Goal: Task Accomplishment & Management: Complete application form

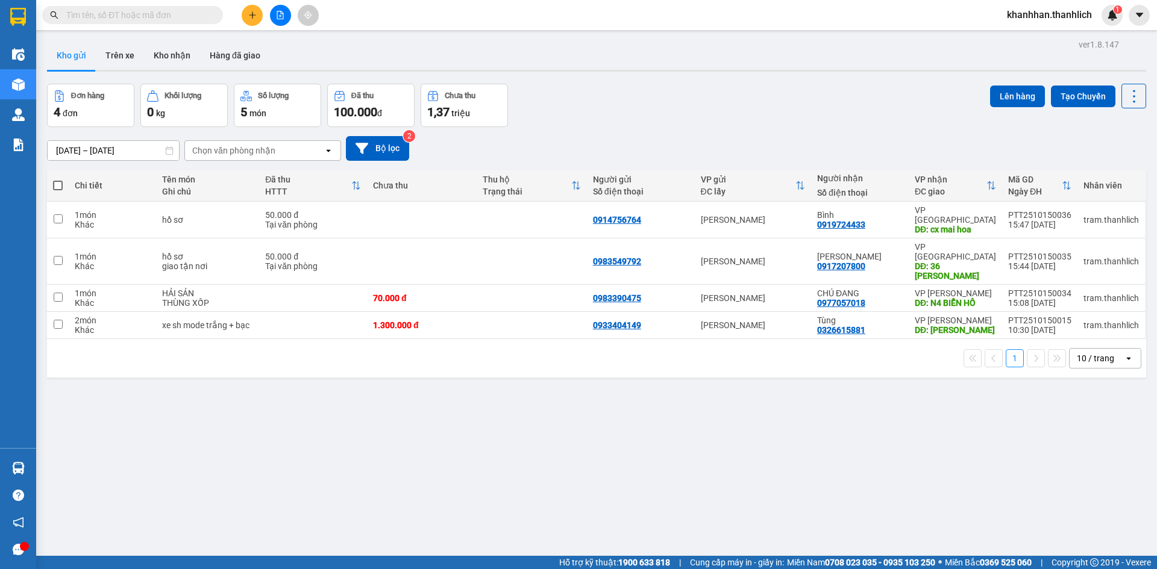
click at [248, 15] on icon "plus" at bounding box center [252, 15] width 8 height 8
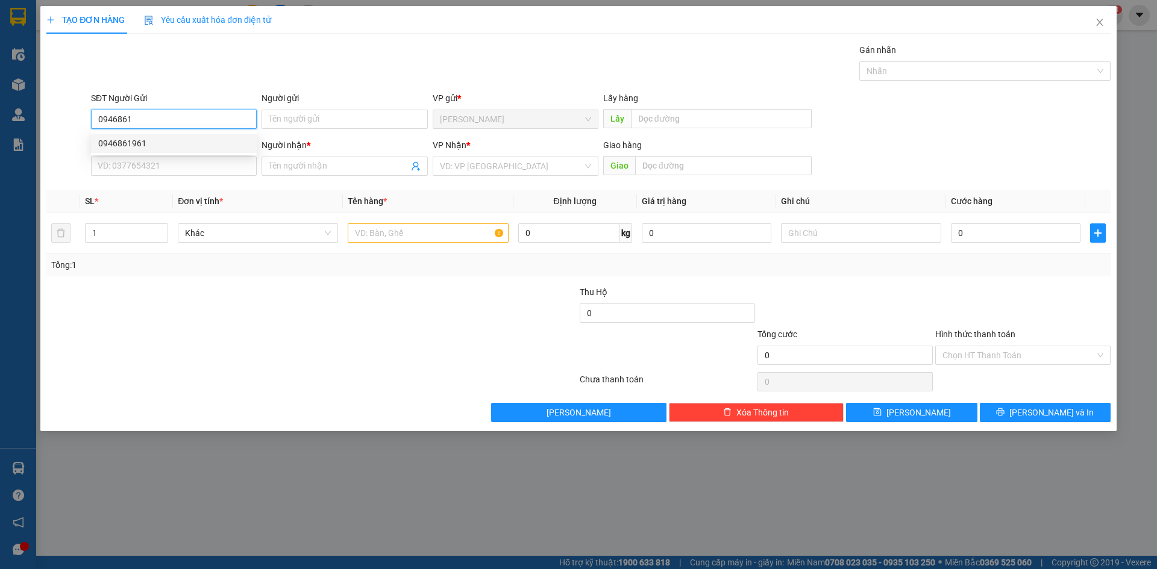
click at [178, 139] on div "0946861961" at bounding box center [173, 143] width 151 height 13
type input "0946861961"
type input "0983465805"
type input "khuyến"
type input "174 xô viết nghệ tĩnh"
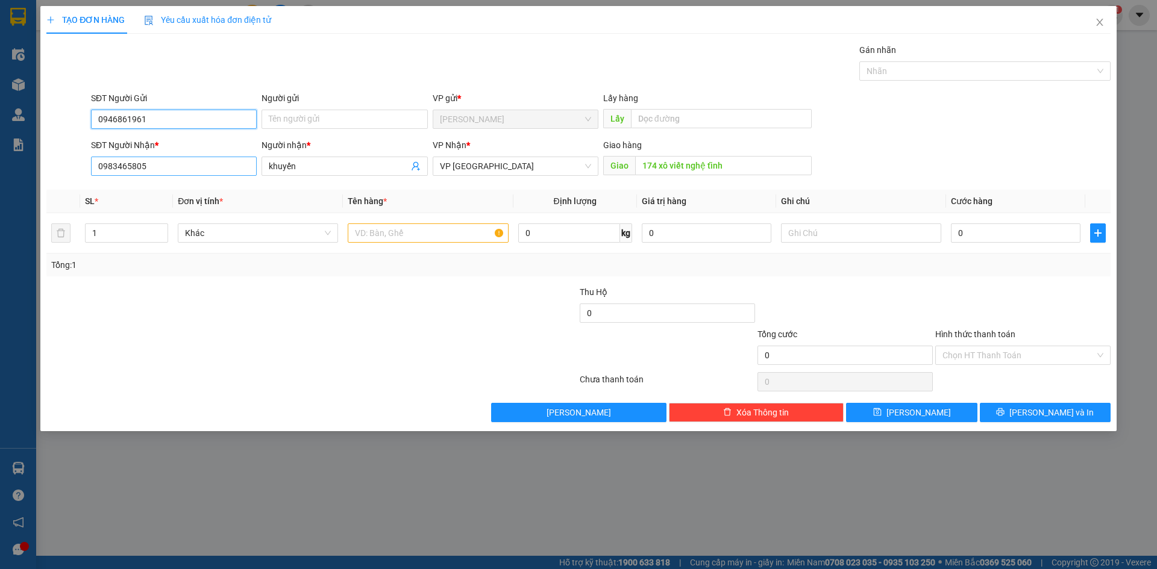
type input "0946861961"
click at [190, 169] on input "0983465805" at bounding box center [174, 166] width 166 height 19
click at [188, 183] on div "0983465805 - [PERSON_NAME]" at bounding box center [174, 190] width 166 height 19
type input "0983465805"
click at [441, 234] on input "text" at bounding box center [428, 232] width 160 height 19
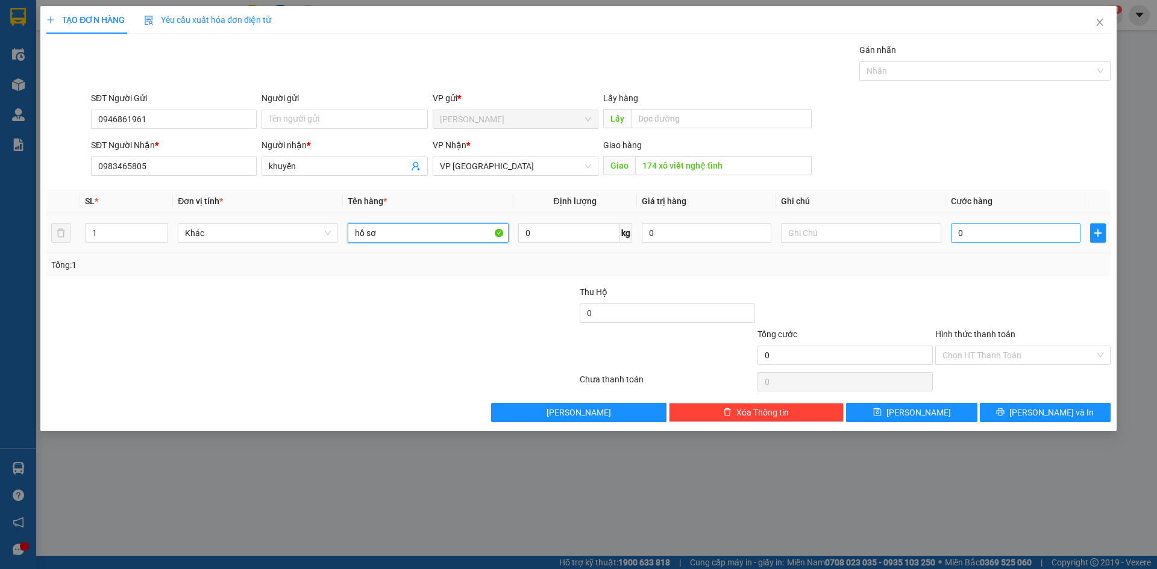
type input "hồ sơ"
click at [1041, 236] on input "0" at bounding box center [1016, 232] width 130 height 19
type input "6"
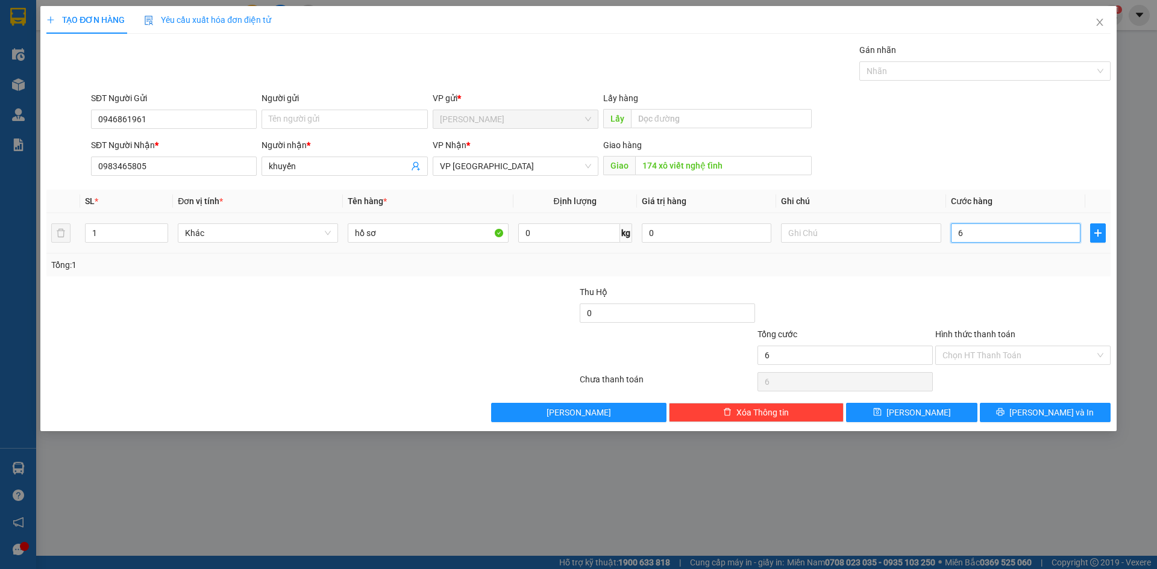
type input "60"
type input "600"
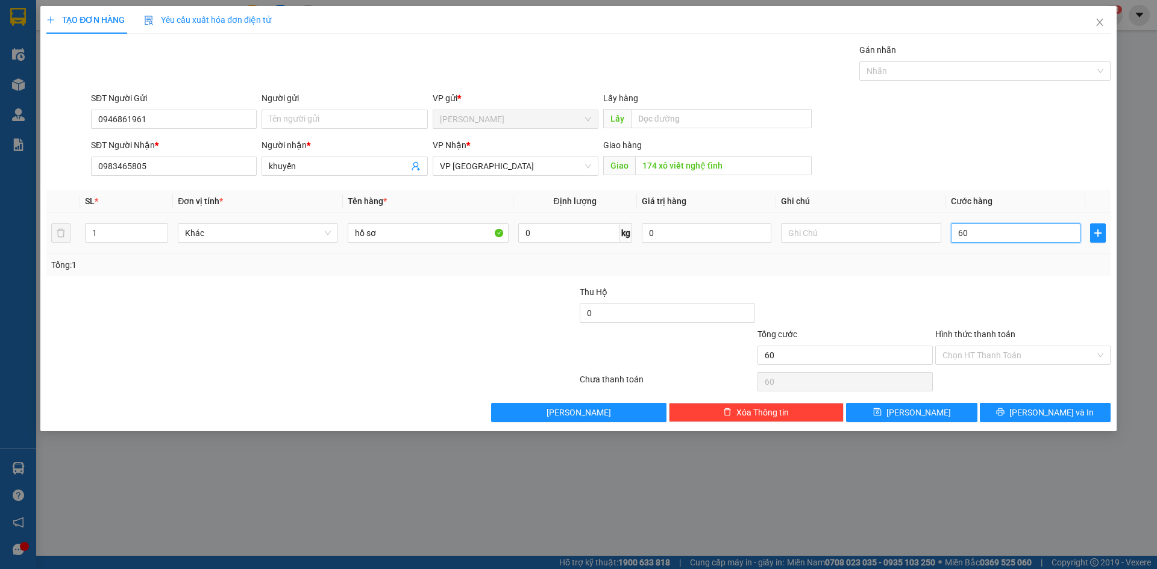
type input "600"
type input "6.000"
type input "60.000"
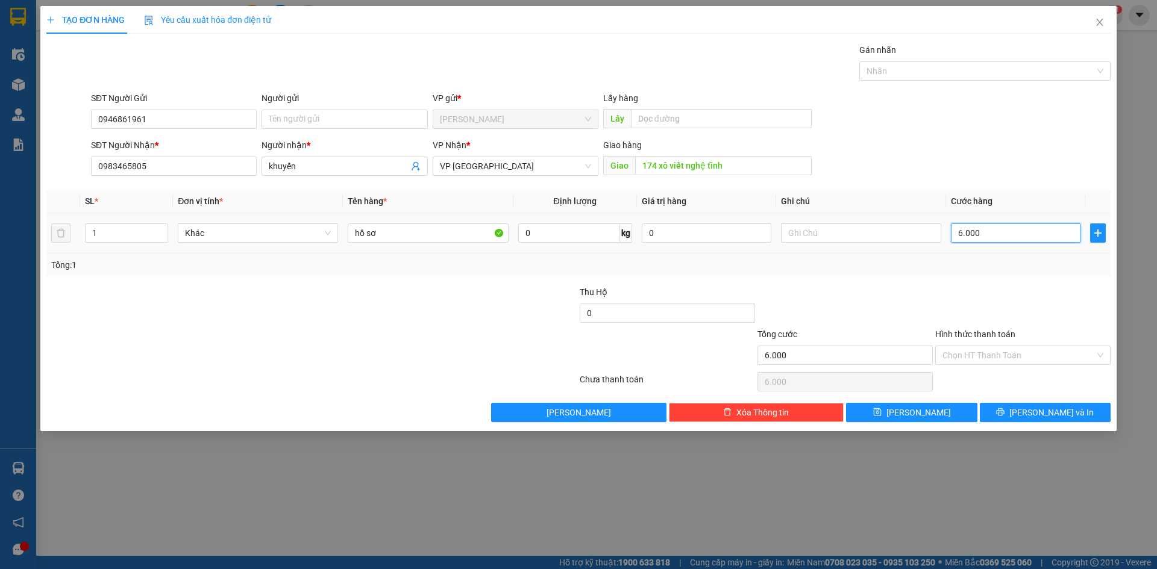
type input "60.000"
click at [993, 358] on input "Hình thức thanh toán" at bounding box center [1018, 355] width 152 height 18
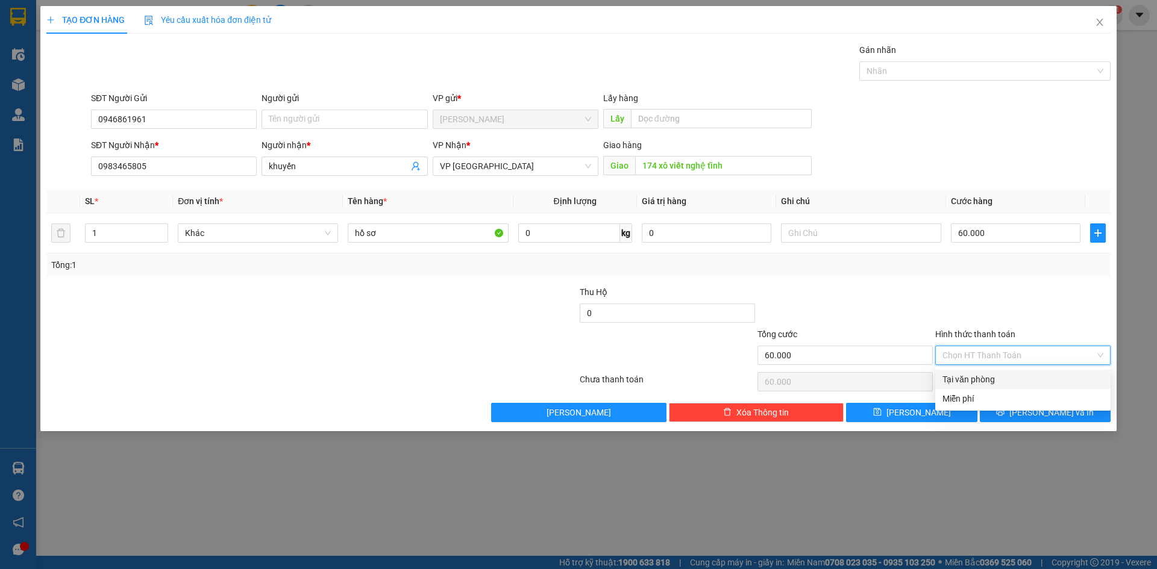
click at [976, 382] on div "Tại văn phòng" at bounding box center [1022, 379] width 161 height 13
type input "0"
click at [1060, 413] on span "[PERSON_NAME] và In" at bounding box center [1051, 412] width 84 height 13
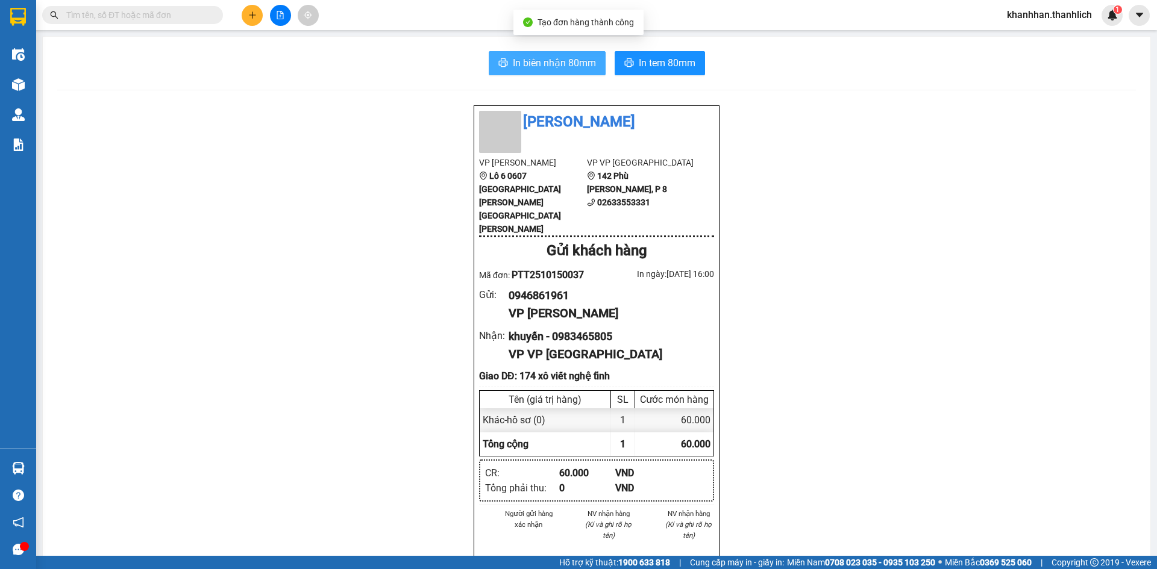
click at [569, 66] on span "In biên nhận 80mm" at bounding box center [554, 62] width 83 height 15
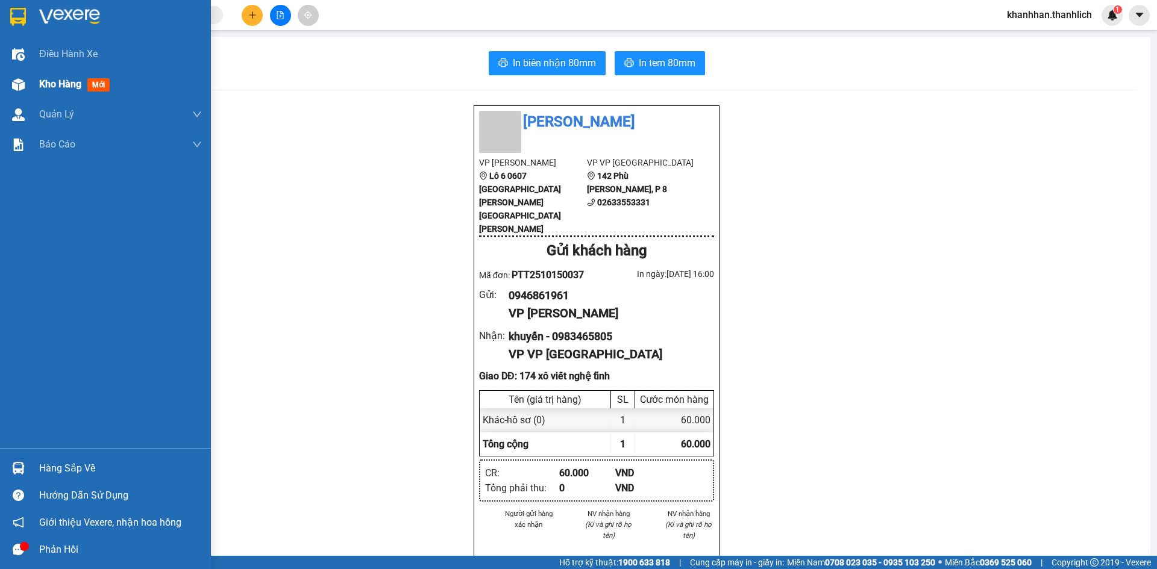
click at [92, 83] on span "mới" at bounding box center [98, 84] width 22 height 13
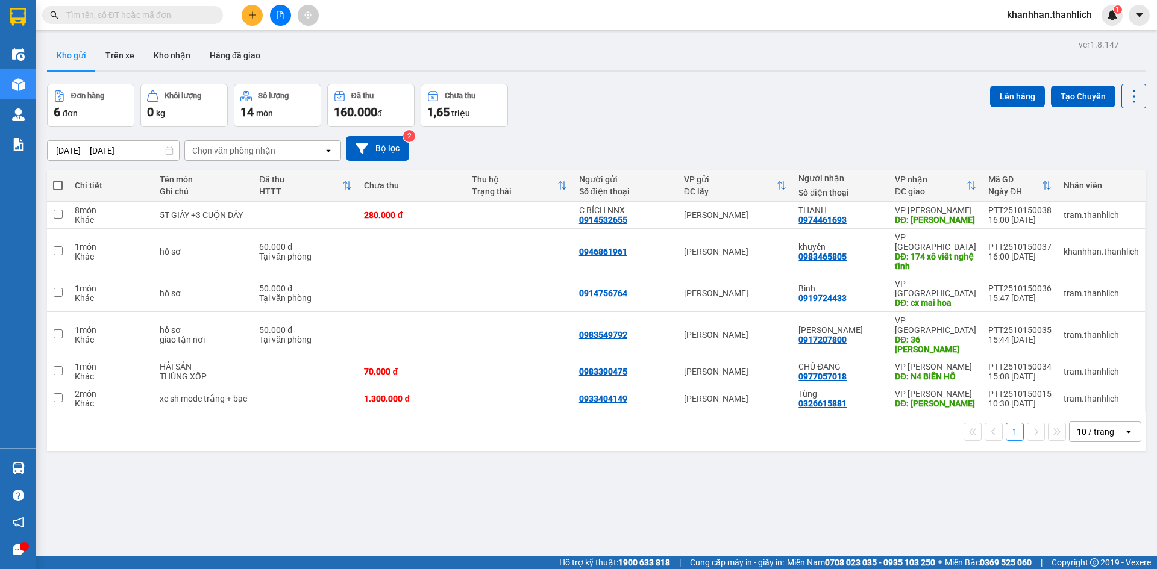
click at [247, 14] on button at bounding box center [252, 15] width 21 height 21
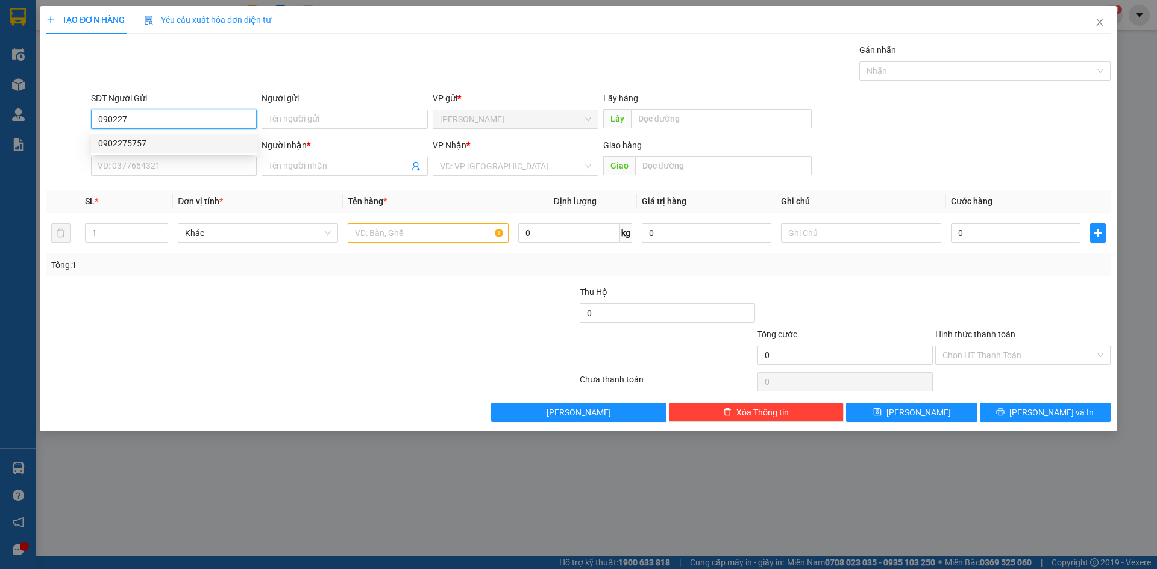
click at [211, 142] on div "0902275757" at bounding box center [173, 143] width 151 height 13
type input "0902275757"
type input "0973659850"
type input "HIỀN"
type input "[PERSON_NAME]"
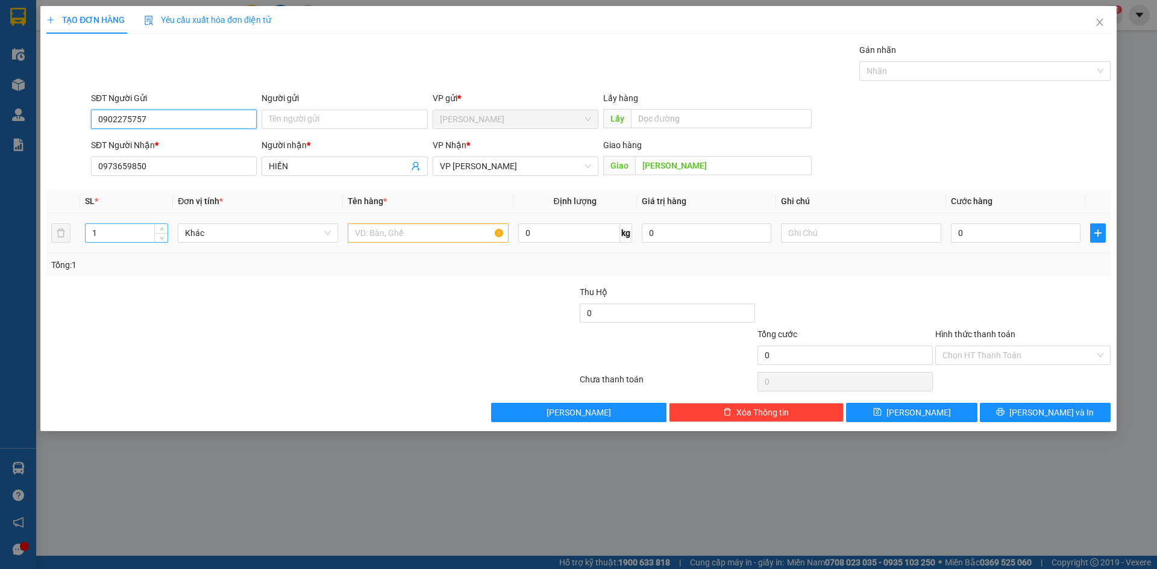
type input "0902275757"
click at [144, 233] on input "1" at bounding box center [127, 233] width 82 height 18
type input "1"
type input "5"
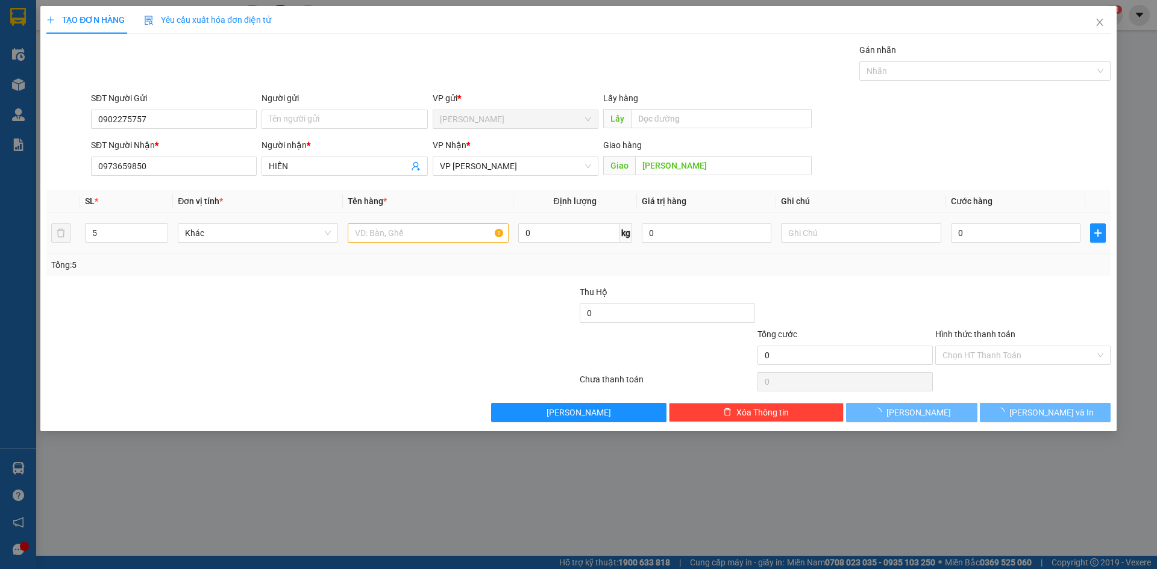
click at [404, 222] on td at bounding box center [428, 233] width 170 height 40
click at [404, 226] on input "text" at bounding box center [428, 232] width 160 height 19
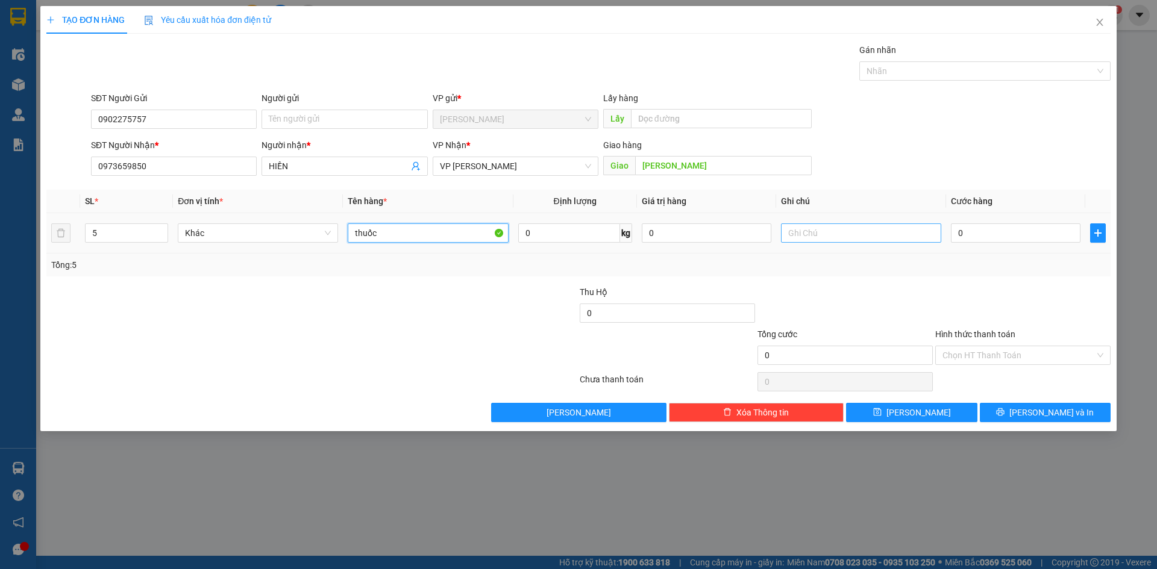
type input "thuốc"
click at [801, 232] on input "text" at bounding box center [861, 232] width 160 height 19
type input "th"
click at [421, 240] on input "thuốc" at bounding box center [428, 232] width 160 height 19
type input "thuốc"
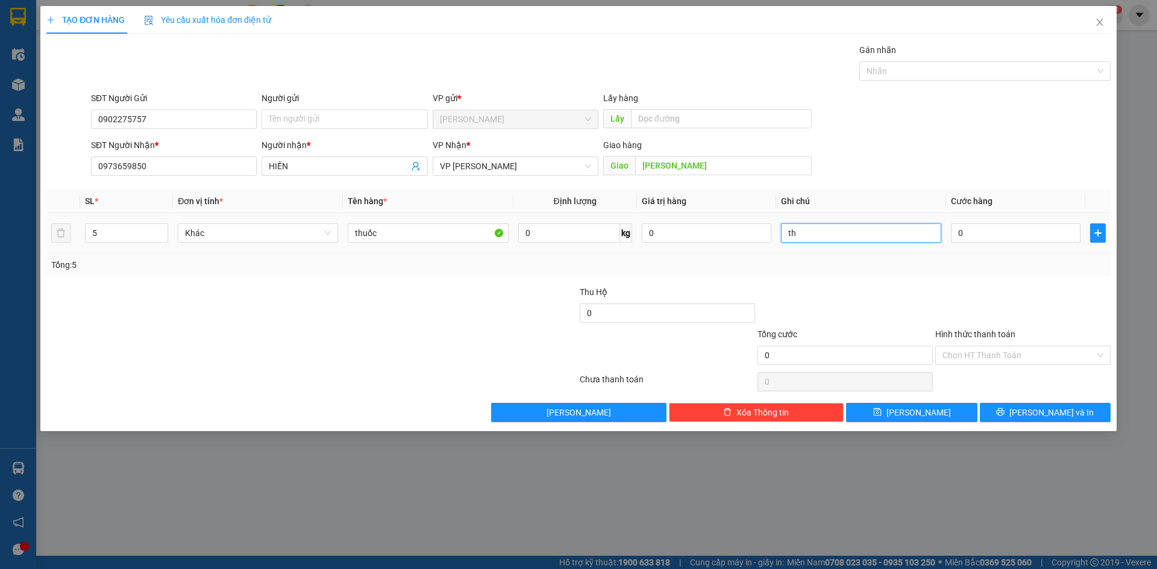
click at [858, 226] on input "th" at bounding box center [861, 232] width 160 height 19
type input "thùng giấy đỏ"
click at [1004, 233] on input "0" at bounding box center [1016, 232] width 130 height 19
type input "2"
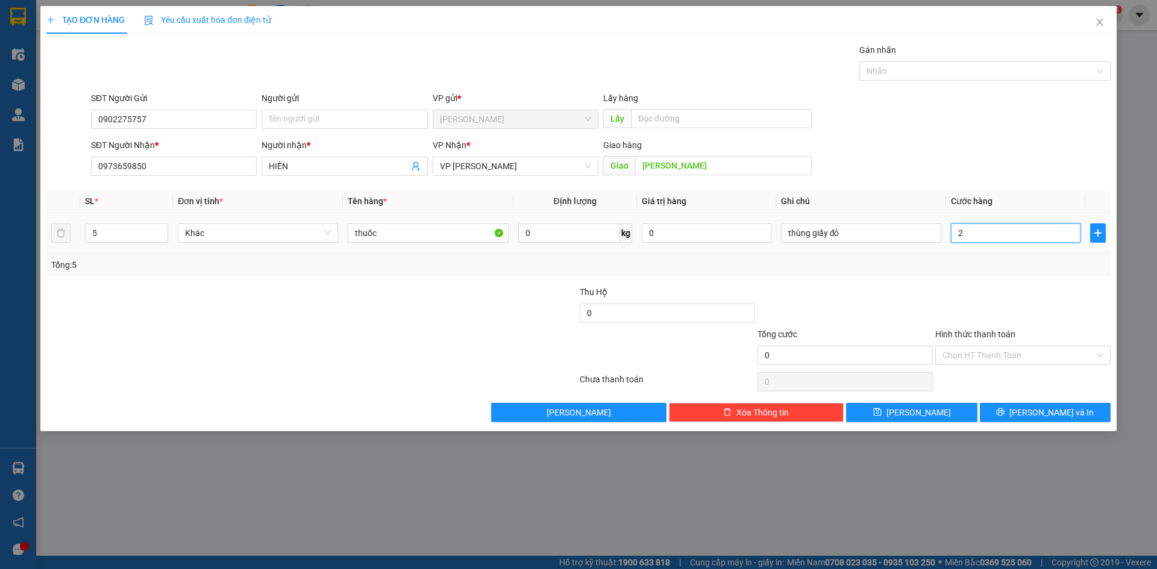
type input "2"
type input "20"
type input "200"
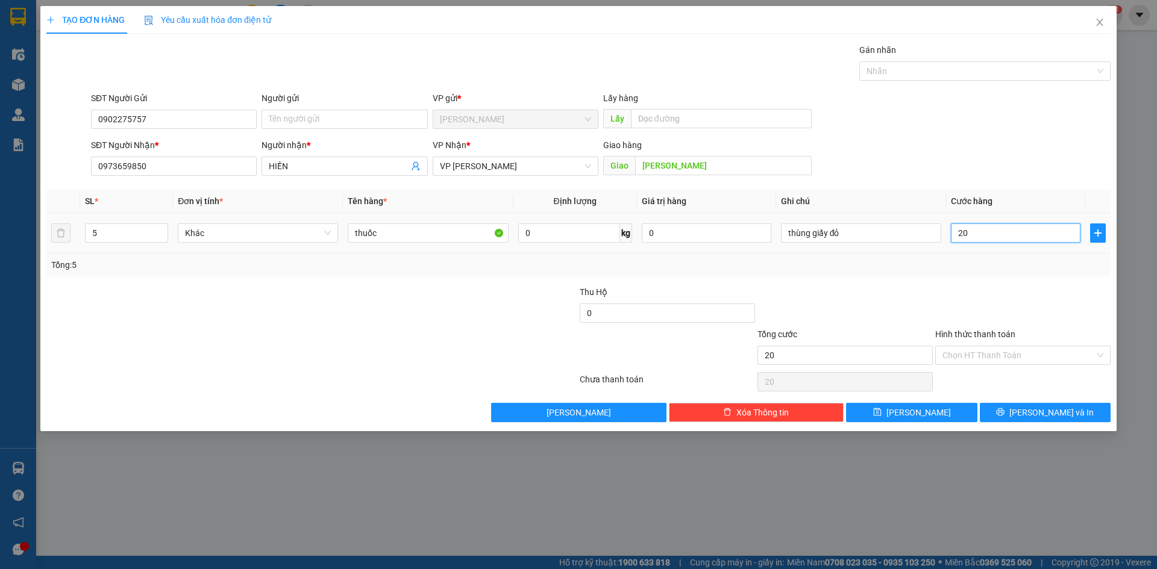
type input "200"
type input "2.000"
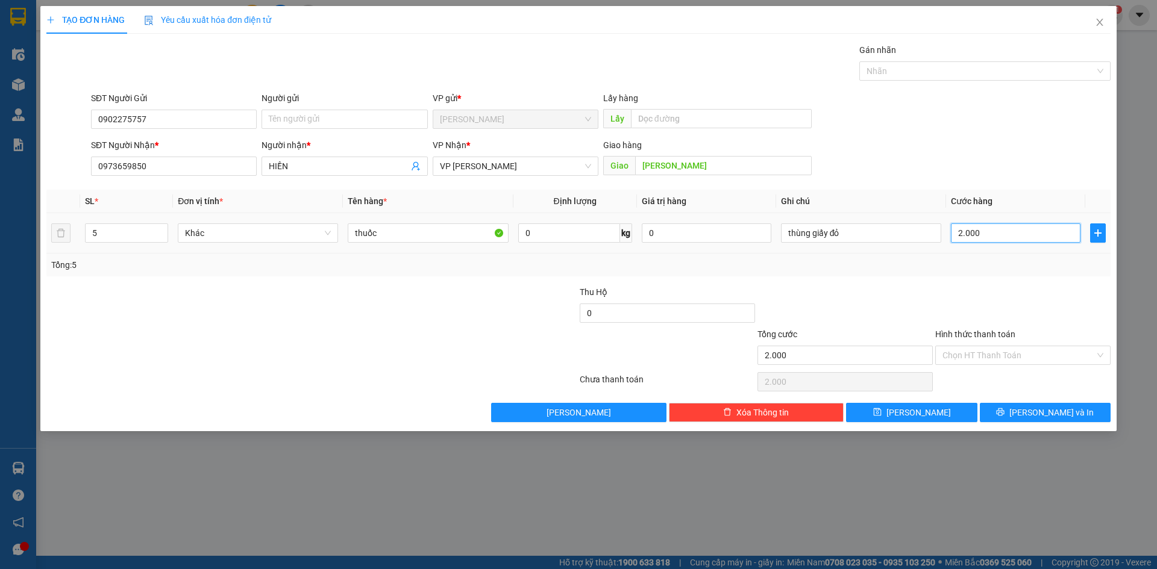
type input "20.000"
type input "200.000"
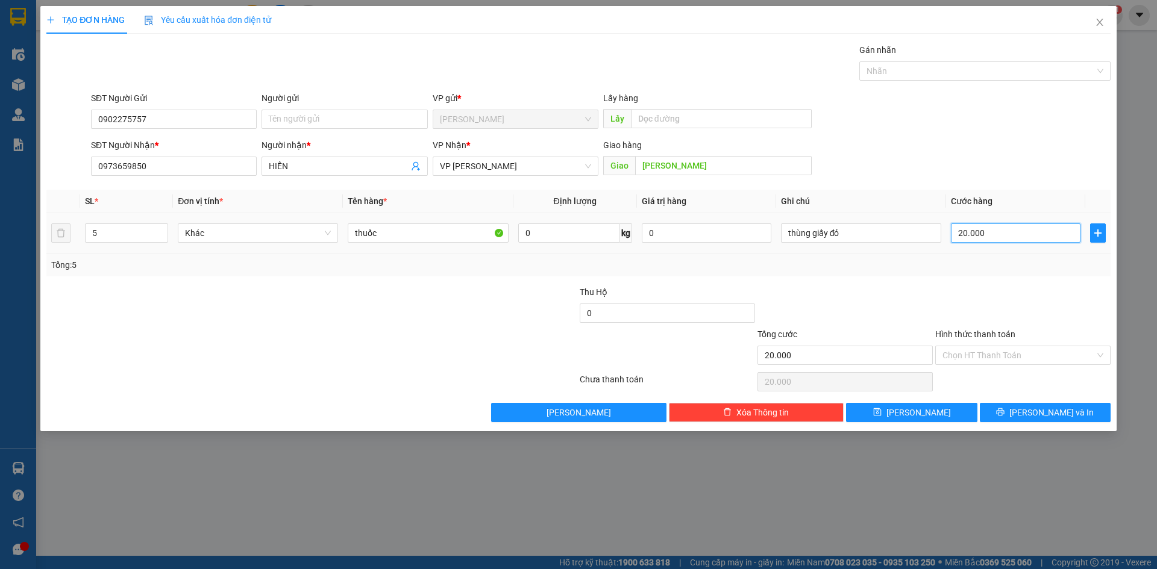
type input "200.000"
click at [984, 358] on input "Hình thức thanh toán" at bounding box center [1018, 355] width 152 height 18
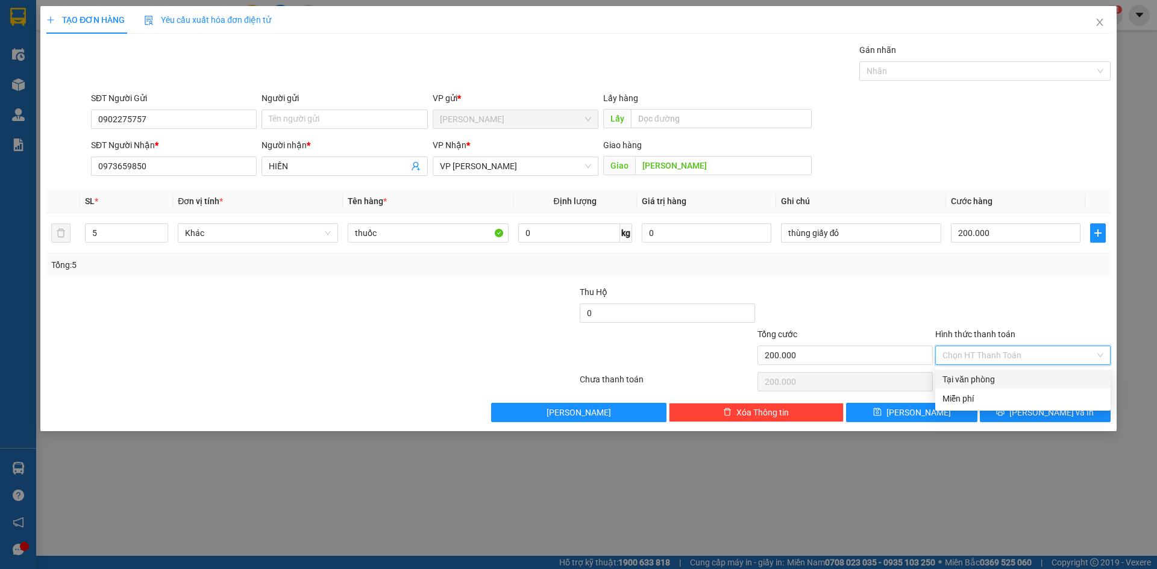
click at [983, 379] on div "Tại văn phòng" at bounding box center [1022, 379] width 161 height 13
type input "0"
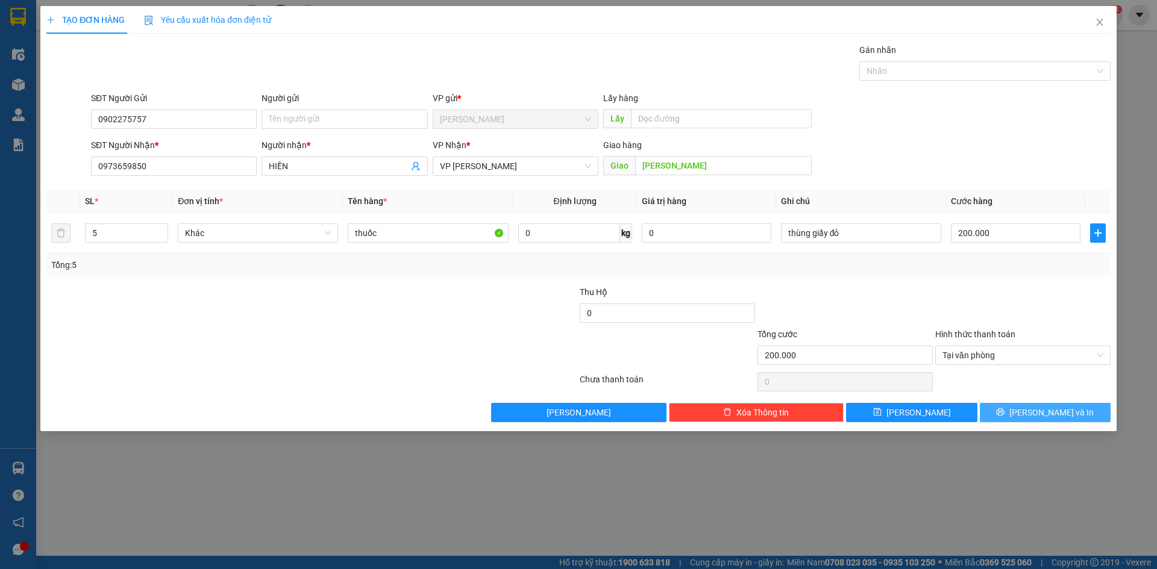
click at [1031, 414] on button "[PERSON_NAME] và In" at bounding box center [1044, 412] width 131 height 19
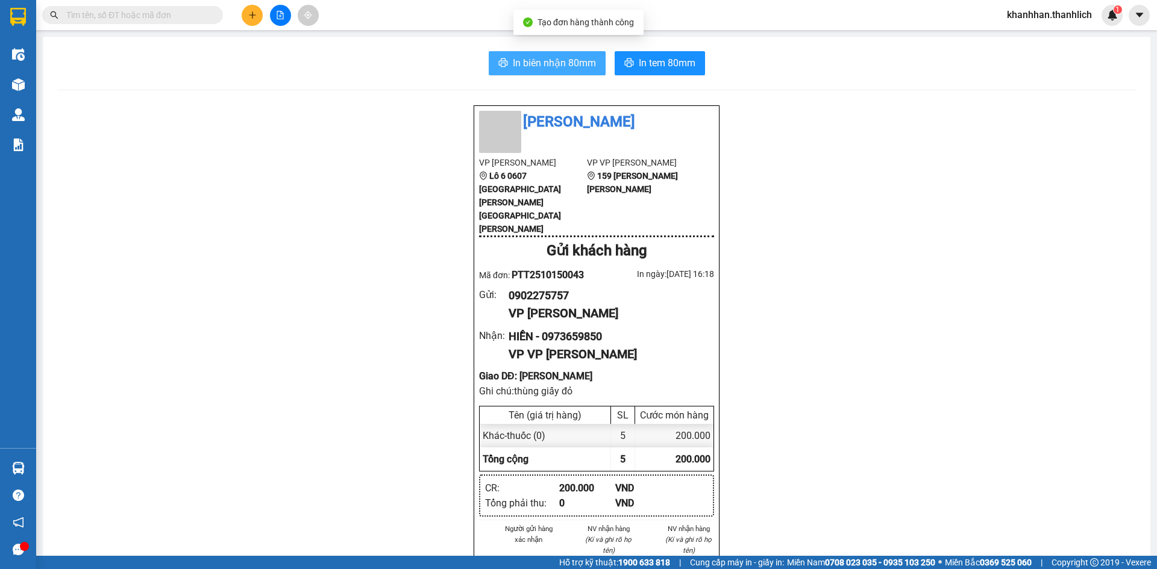
click at [539, 58] on span "In biên nhận 80mm" at bounding box center [554, 62] width 83 height 15
click at [255, 16] on icon "plus" at bounding box center [252, 15] width 8 height 8
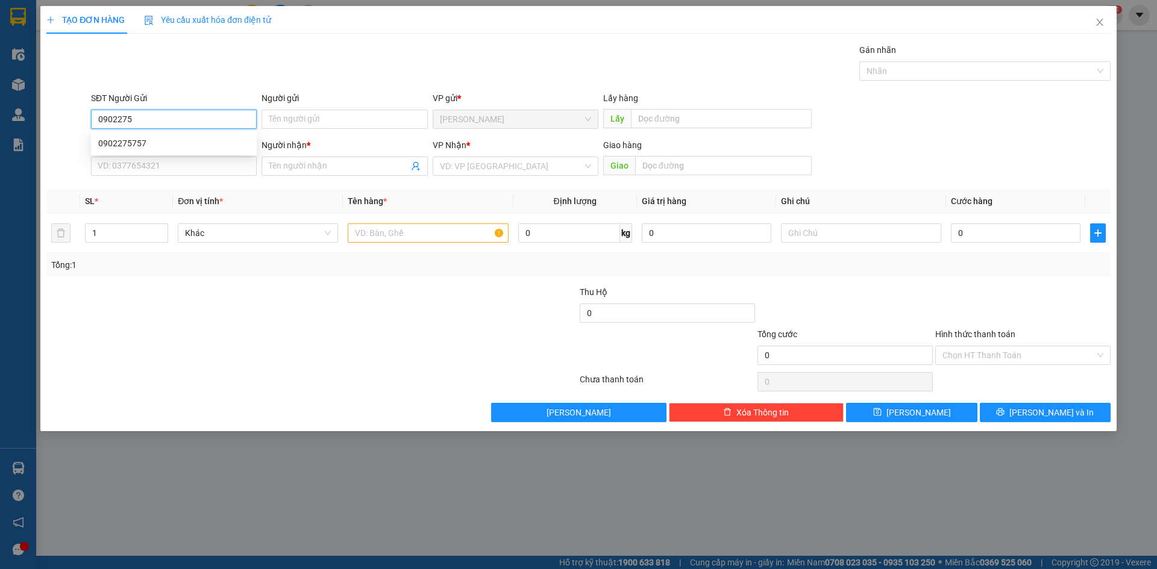
click at [192, 135] on div "0902275757" at bounding box center [174, 143] width 166 height 19
type input "0902275757"
type input "0973659850"
type input "HIỀN"
type input "[PERSON_NAME]"
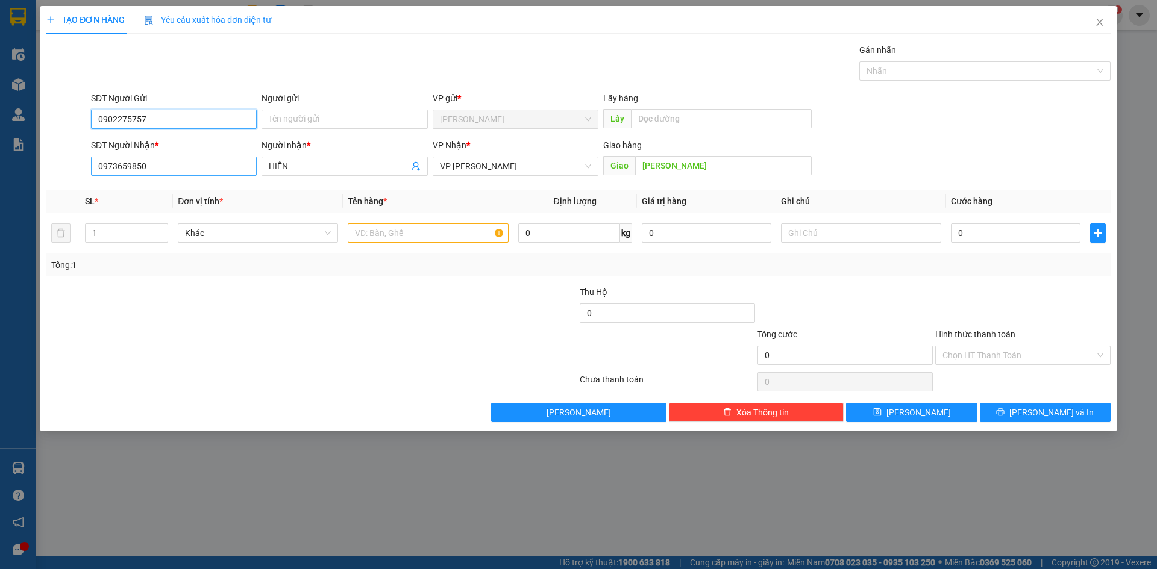
type input "0902275757"
click at [206, 164] on input "0973659850" at bounding box center [174, 166] width 166 height 19
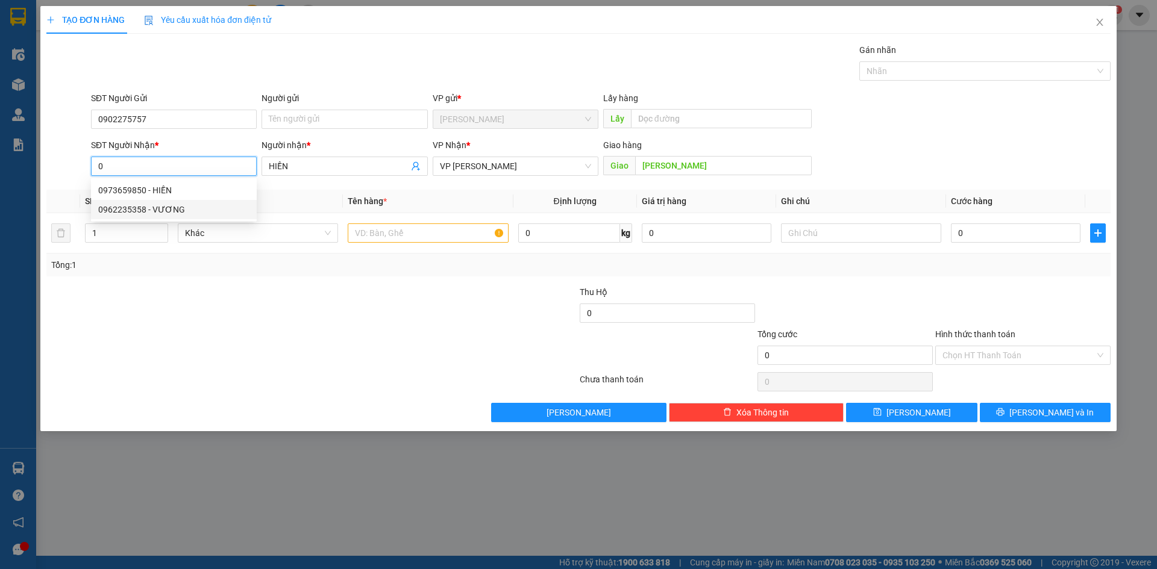
click at [203, 208] on div "0962235358 - VƯƠNG" at bounding box center [173, 209] width 151 height 13
type input "0962235358"
type input "VƯƠNG"
type input "BUÔN MA THUỘT"
type input "0962235358"
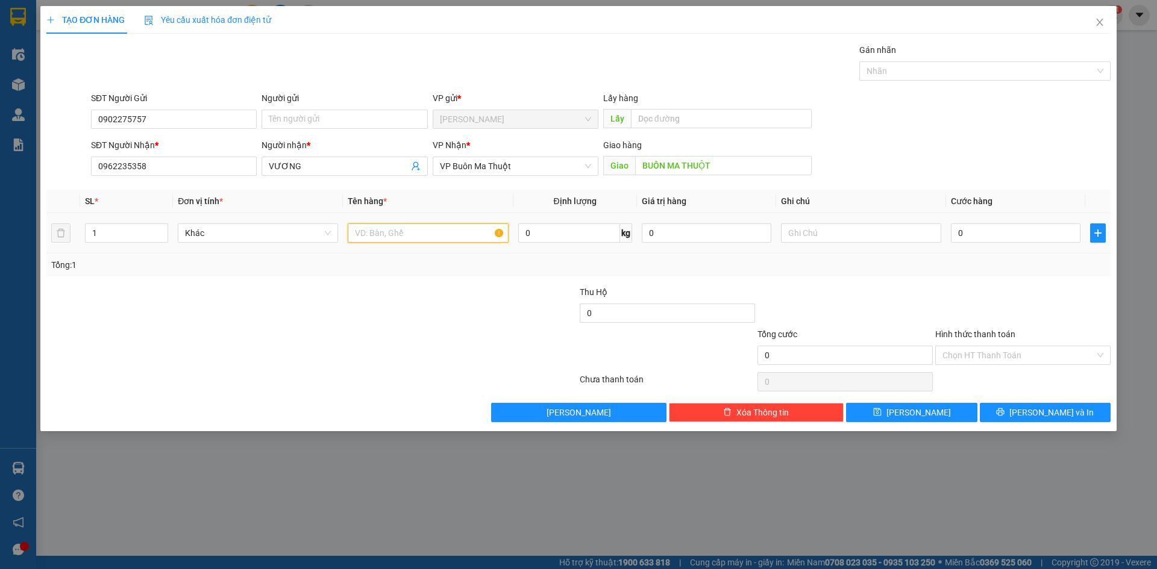
click at [363, 242] on input "text" at bounding box center [428, 232] width 160 height 19
type input "thuốc"
click at [1099, 22] on icon "close" at bounding box center [1099, 22] width 7 height 7
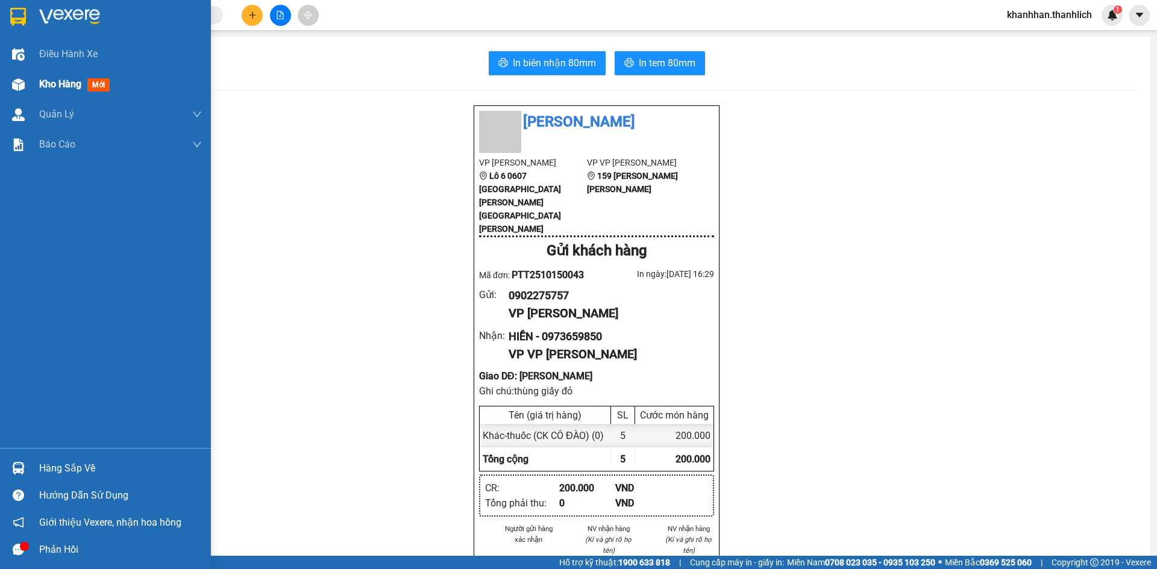
click at [63, 82] on span "Kho hàng" at bounding box center [60, 83] width 42 height 11
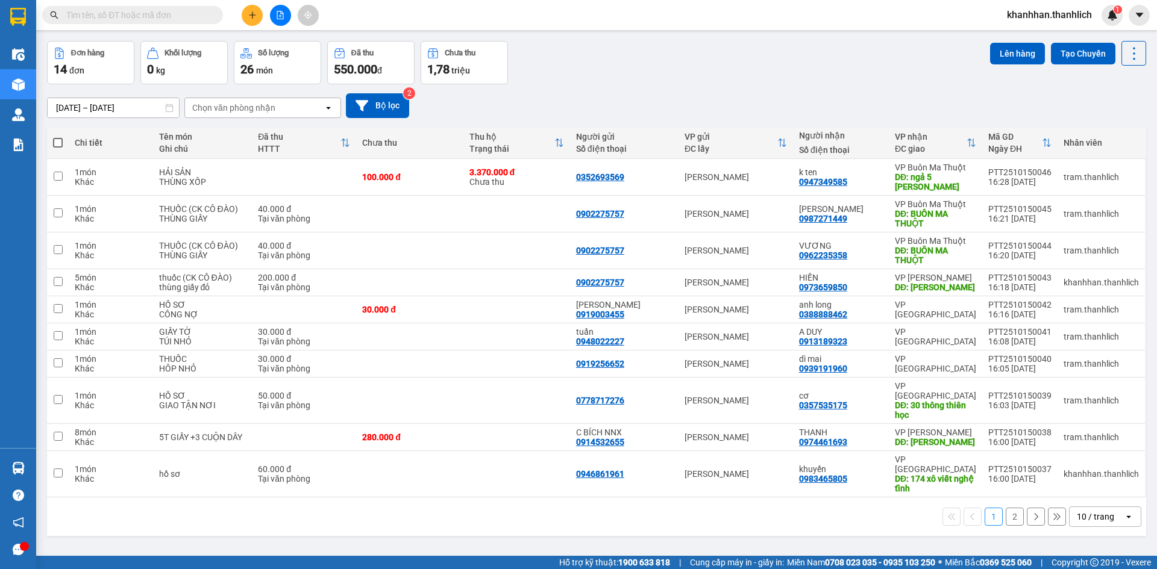
scroll to position [55, 0]
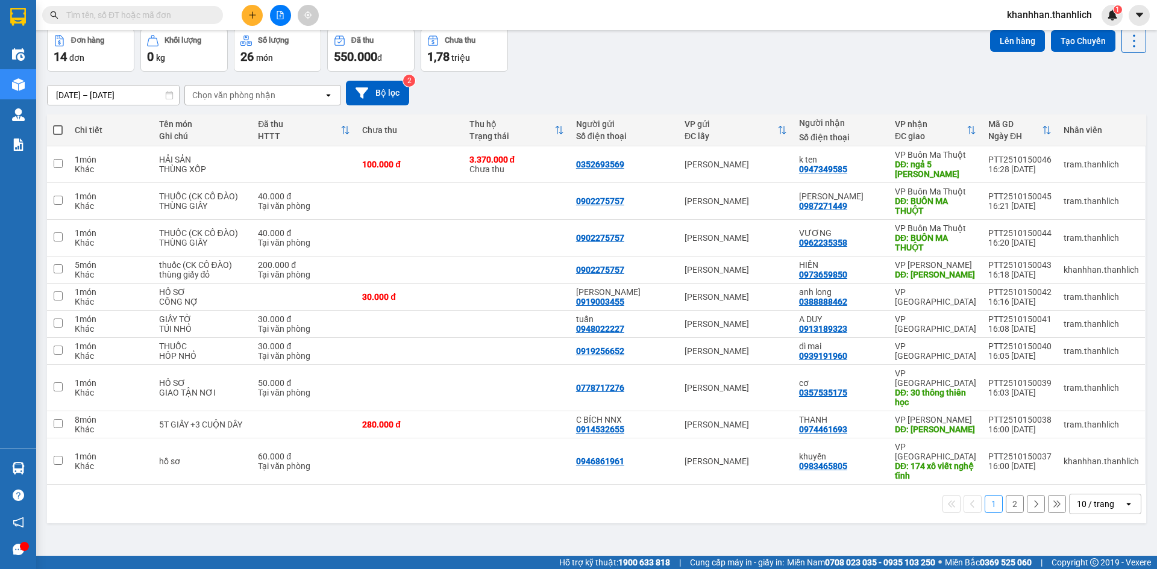
click at [1099, 498] on div "10 / trang" at bounding box center [1094, 504] width 37 height 12
click at [1093, 414] on span "50 / trang" at bounding box center [1088, 415] width 39 height 12
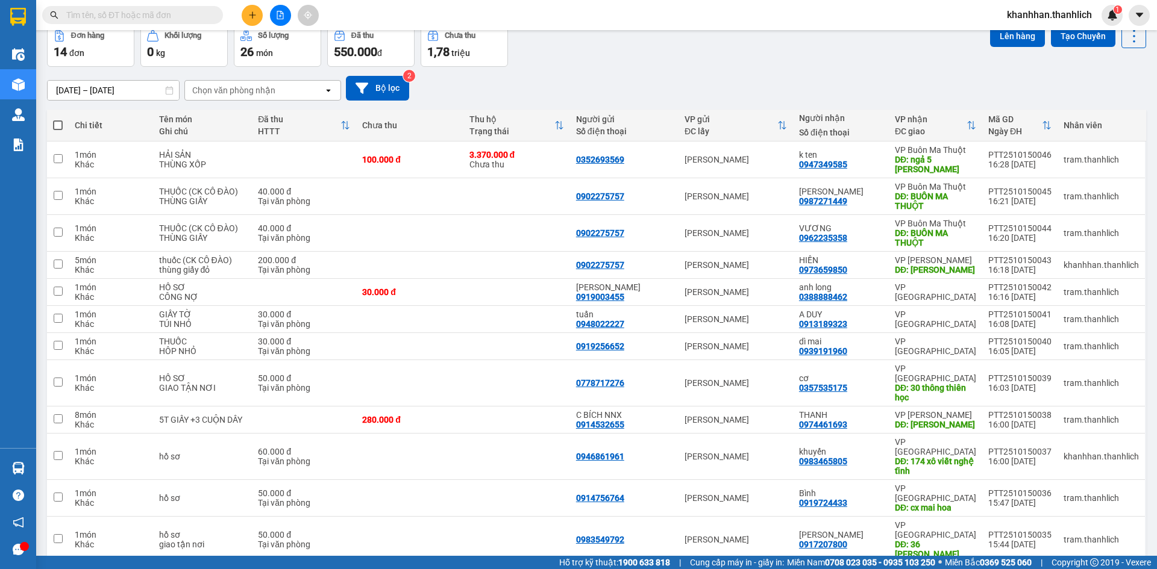
scroll to position [0, 0]
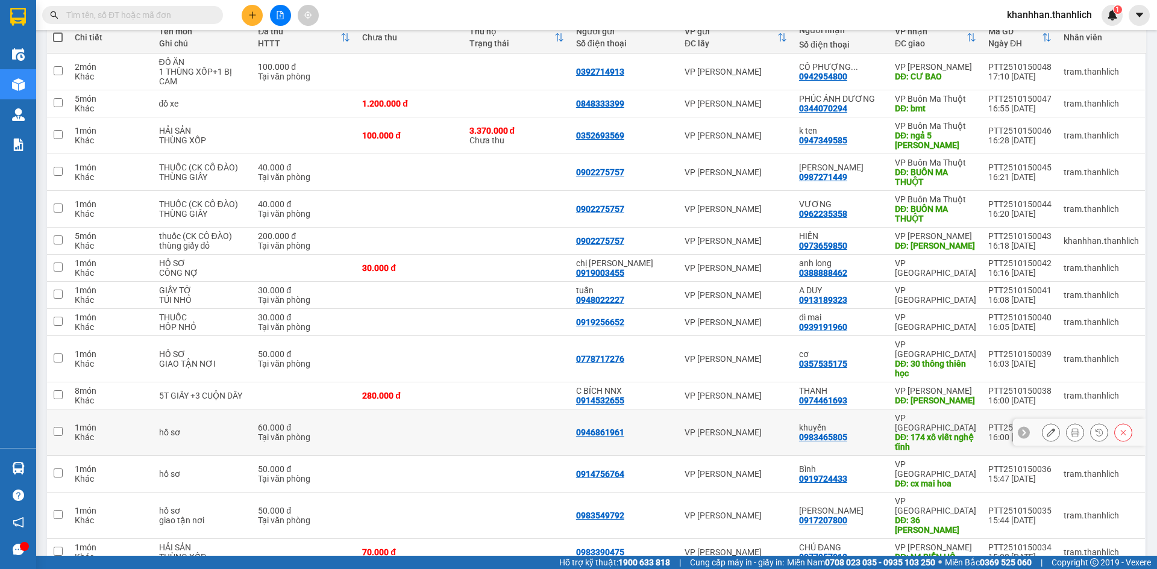
scroll to position [126, 0]
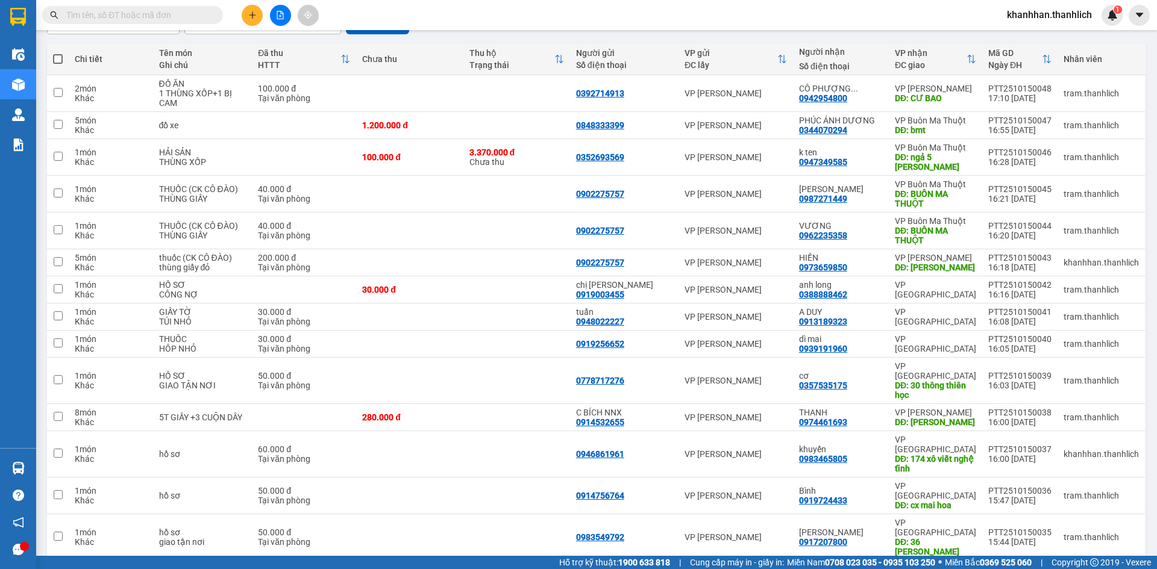
click at [248, 21] on button at bounding box center [252, 15] width 21 height 21
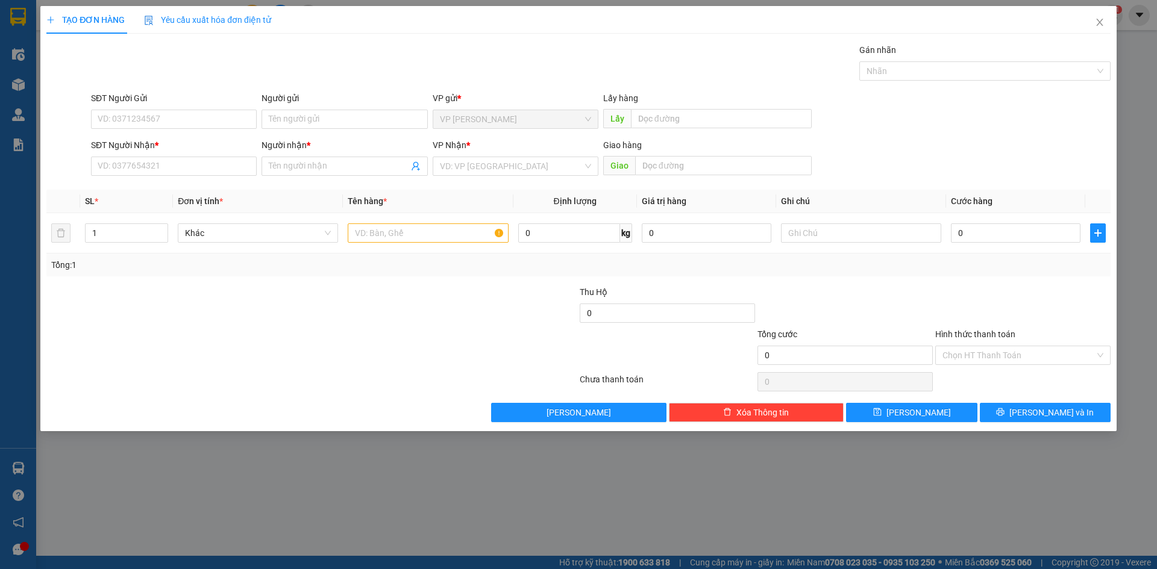
click at [178, 102] on div "SĐT Người Gửi" at bounding box center [174, 98] width 166 height 13
click at [178, 110] on input "SĐT Người Gửi" at bounding box center [174, 119] width 166 height 19
type input "0944222644"
click at [161, 162] on input "SĐT Người Nhận *" at bounding box center [174, 166] width 166 height 19
type input "0977563327"
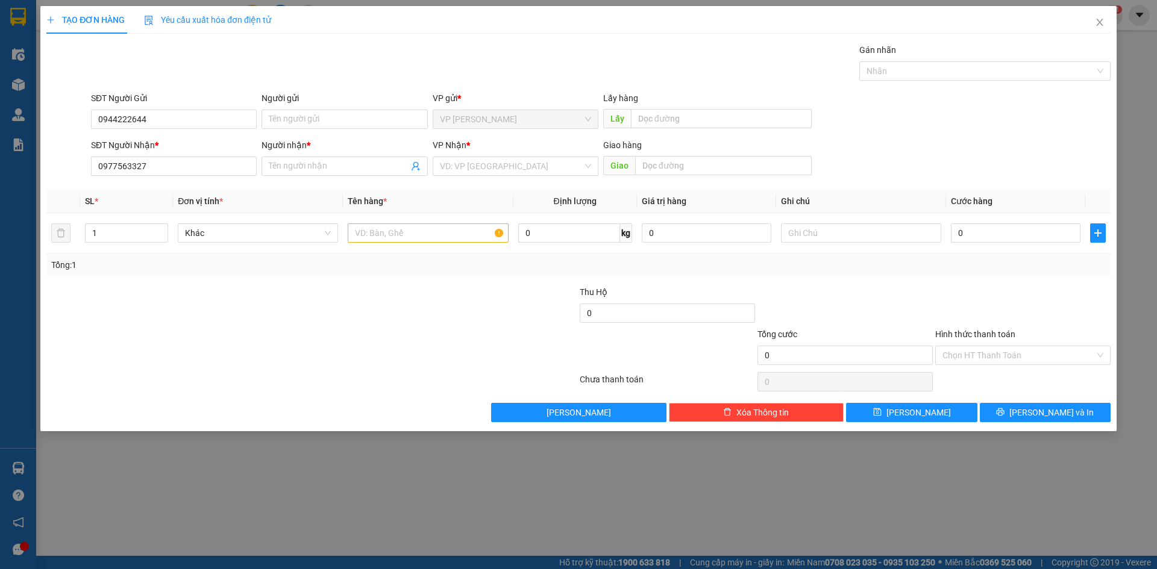
click at [297, 152] on div "Người nhận *" at bounding box center [344, 148] width 166 height 18
click at [298, 166] on input "Người nhận *" at bounding box center [338, 166] width 139 height 13
type input "d"
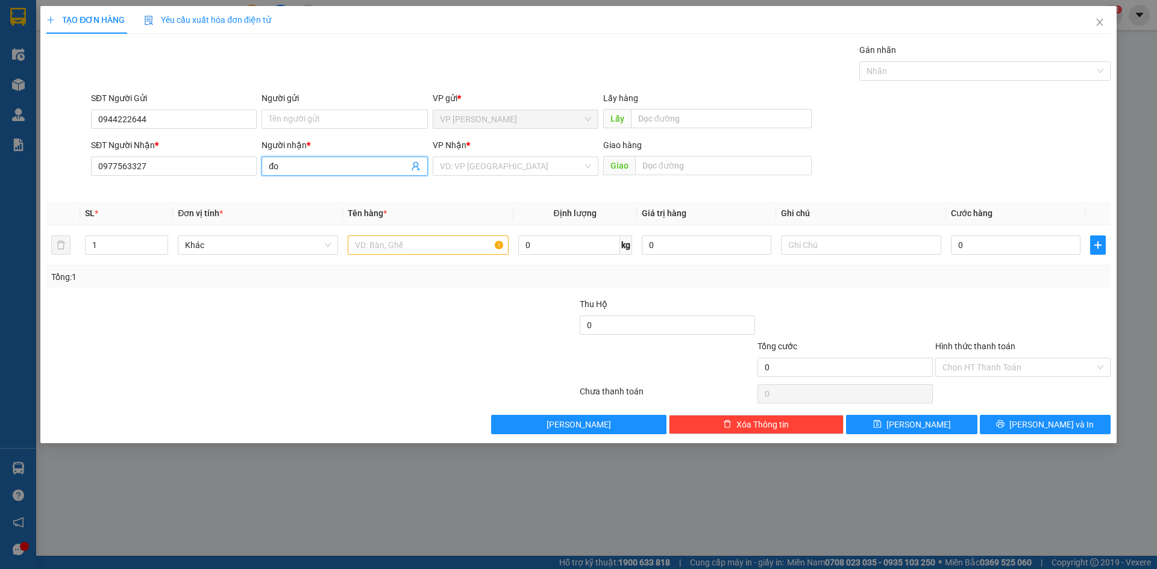
type input "đ"
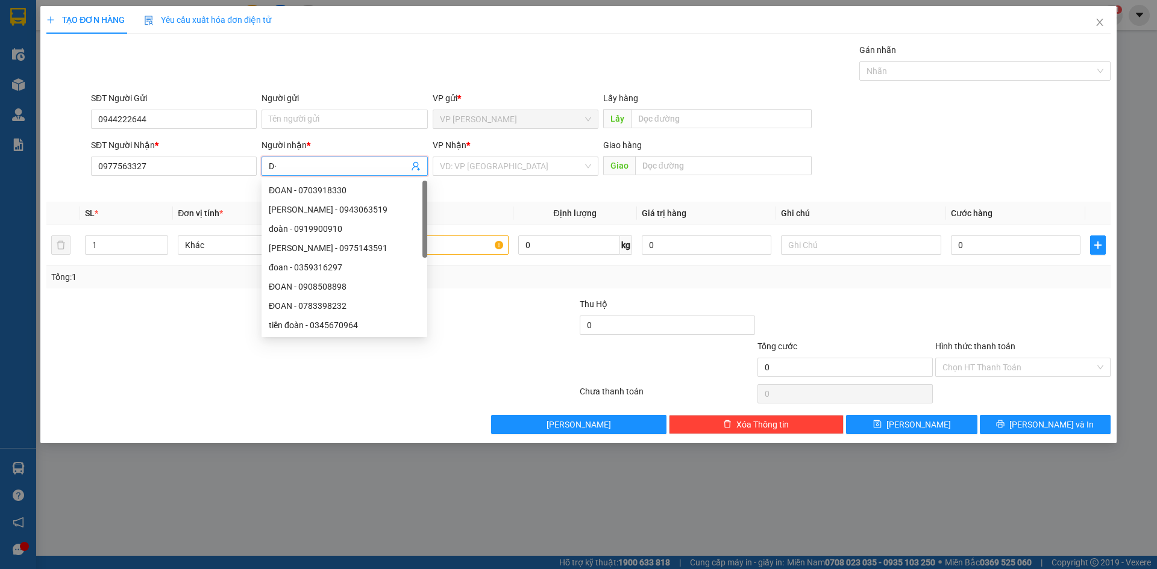
type input "D"
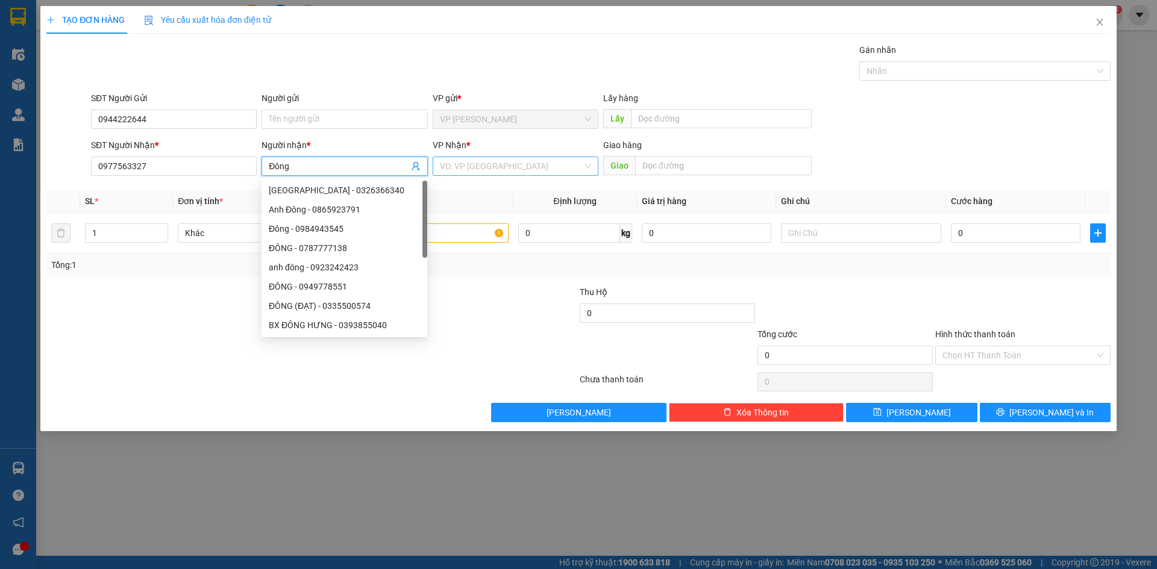
type input "Đông"
click at [472, 166] on input "search" at bounding box center [511, 166] width 143 height 18
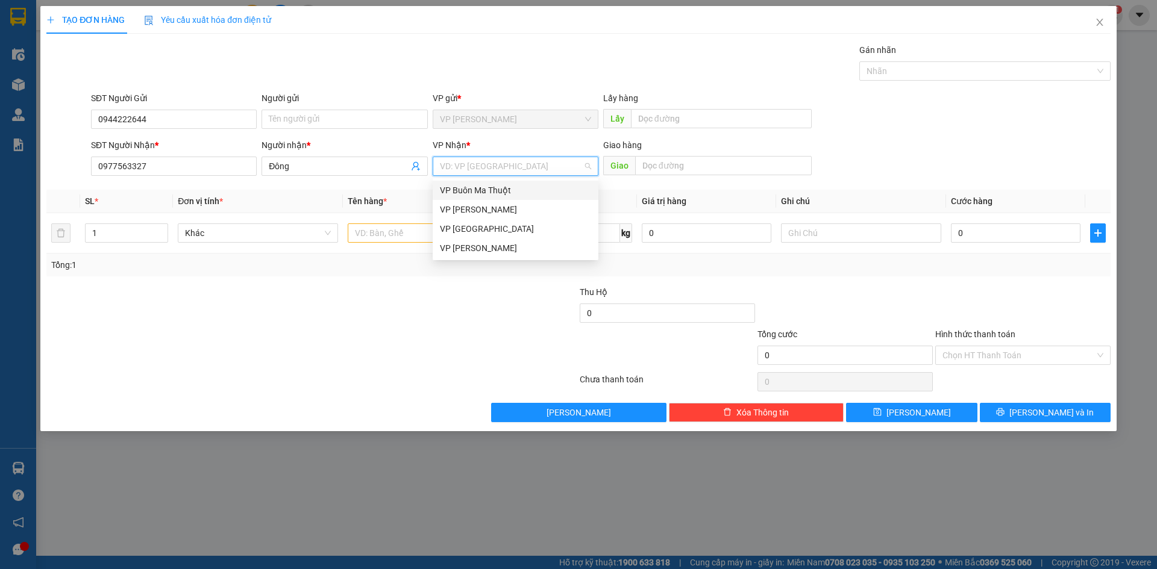
click at [517, 193] on div "VP Buôn Ma Thuột" at bounding box center [515, 190] width 151 height 13
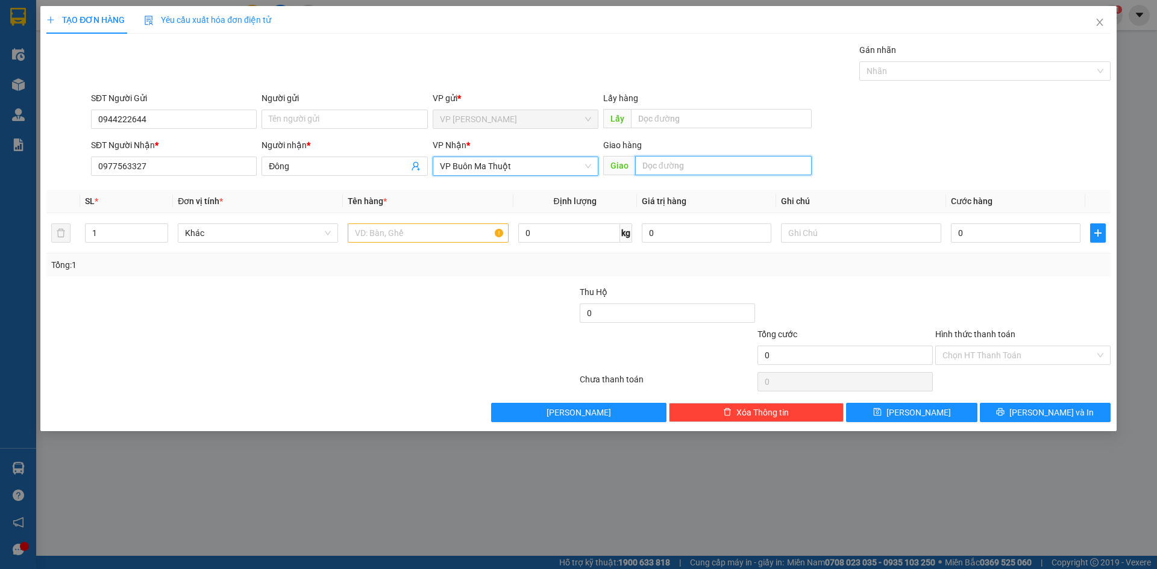
click at [674, 160] on input "text" at bounding box center [723, 165] width 176 height 19
type input "d"
click at [534, 176] on div "VP Nhận * VP Buôn Ma Thuột" at bounding box center [515, 160] width 166 height 42
click at [689, 163] on input "đối" at bounding box center [723, 165] width 176 height 19
click at [687, 166] on input "đối" at bounding box center [723, 165] width 176 height 19
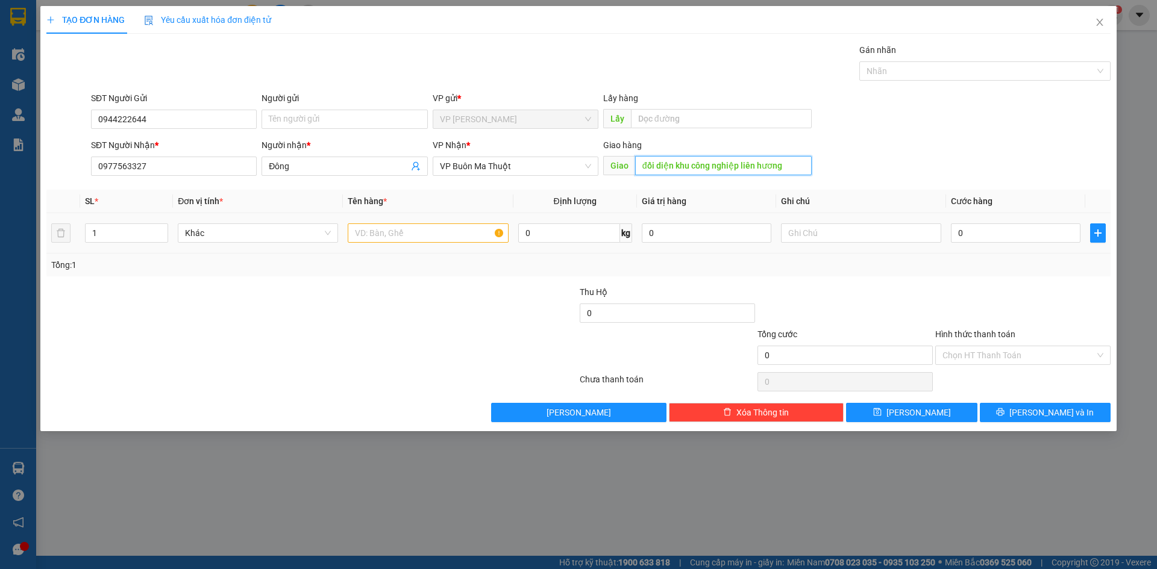
type input "đối diện khu công nghiệp liên hương"
click at [393, 228] on input "text" at bounding box center [428, 232] width 160 height 19
type input "lốp xe"
click at [981, 217] on td "0" at bounding box center [1015, 233] width 139 height 40
click at [978, 230] on input "0" at bounding box center [1016, 232] width 130 height 19
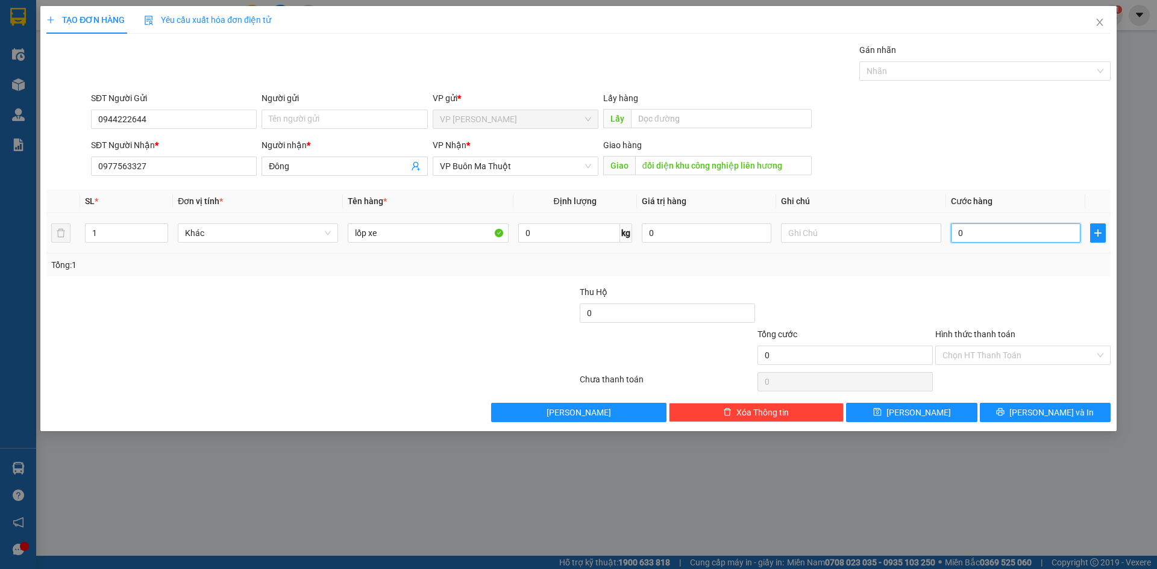
type input "2"
type input "20"
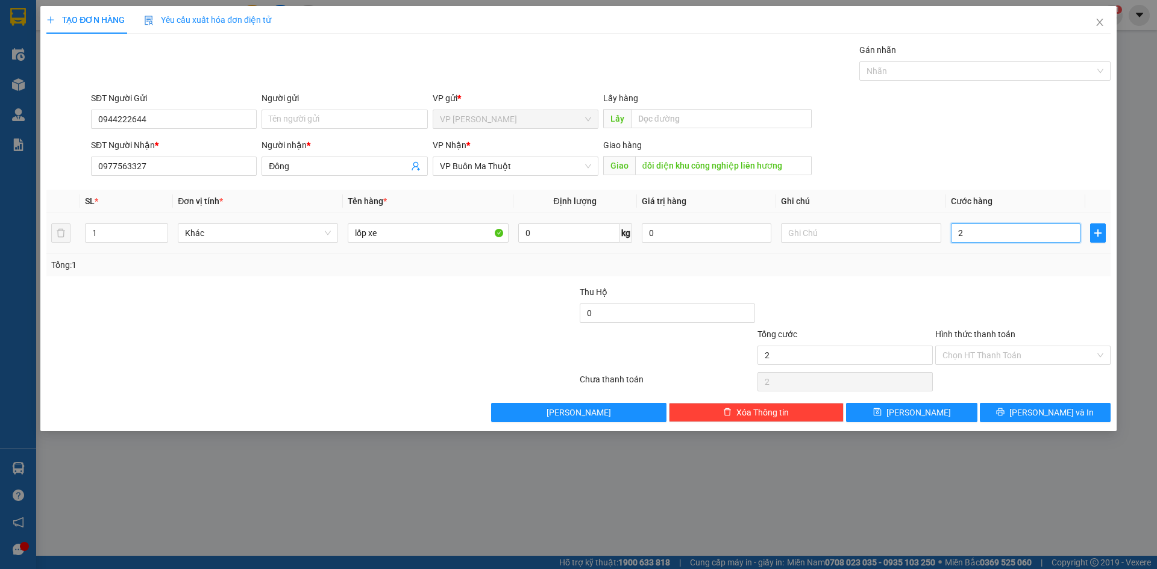
type input "20"
type input "200"
type input "2.000"
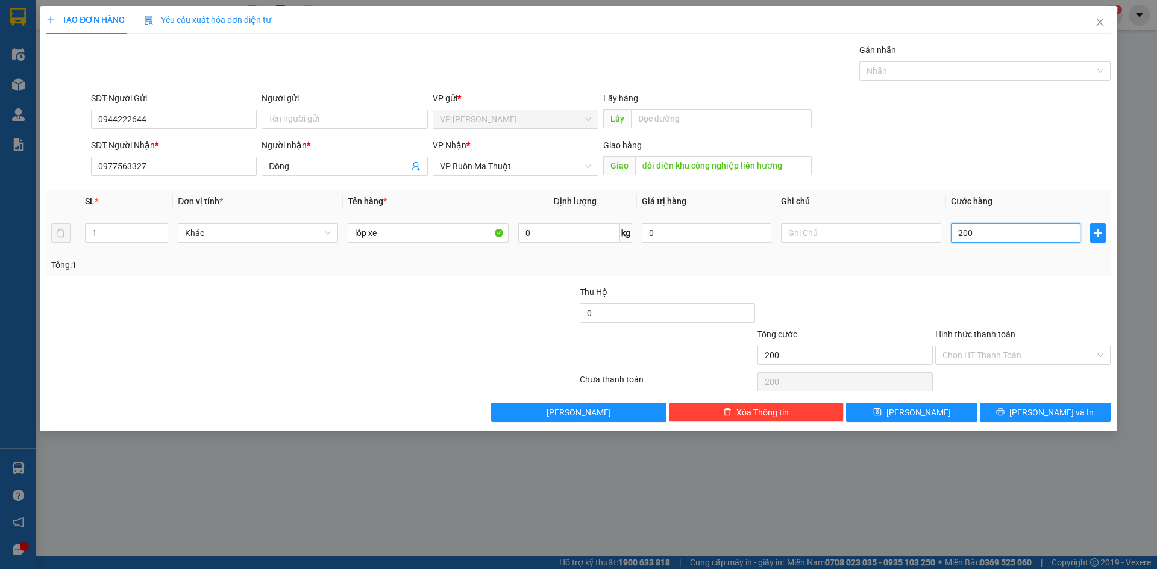
type input "2.000"
type input "20.000"
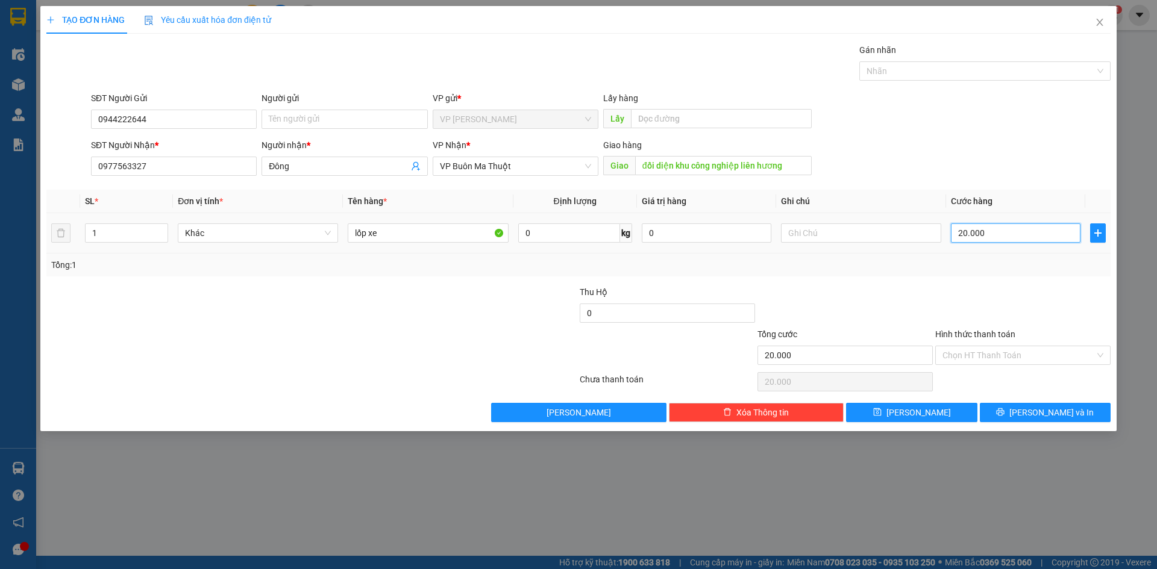
type input "200.000"
click at [816, 234] on input "text" at bounding box center [861, 232] width 160 height 19
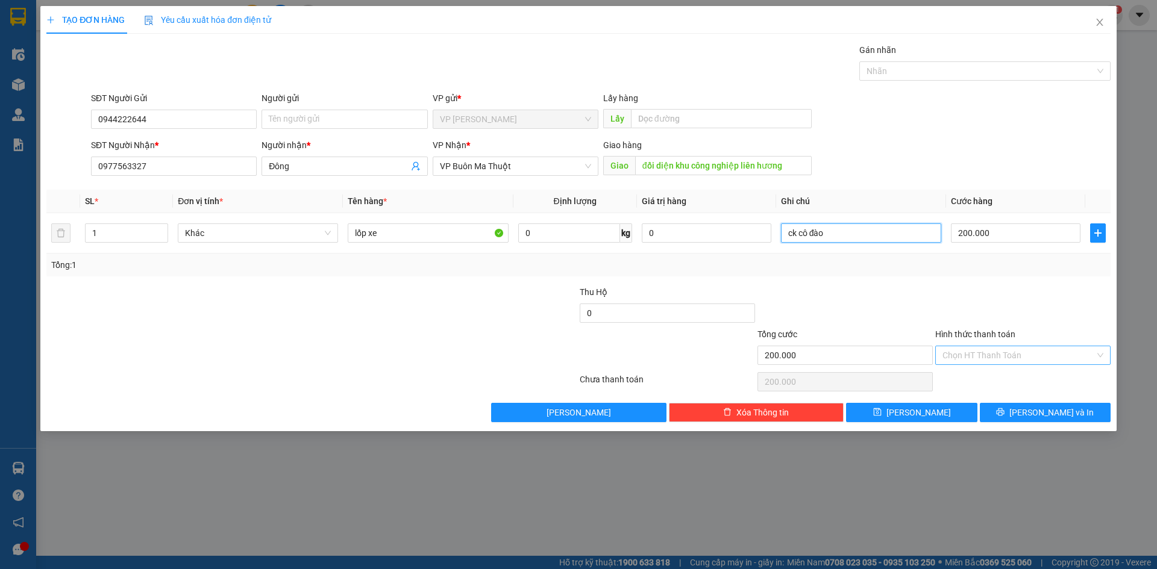
type input "ck cô đào"
click at [979, 355] on input "Hình thức thanh toán" at bounding box center [1018, 355] width 152 height 18
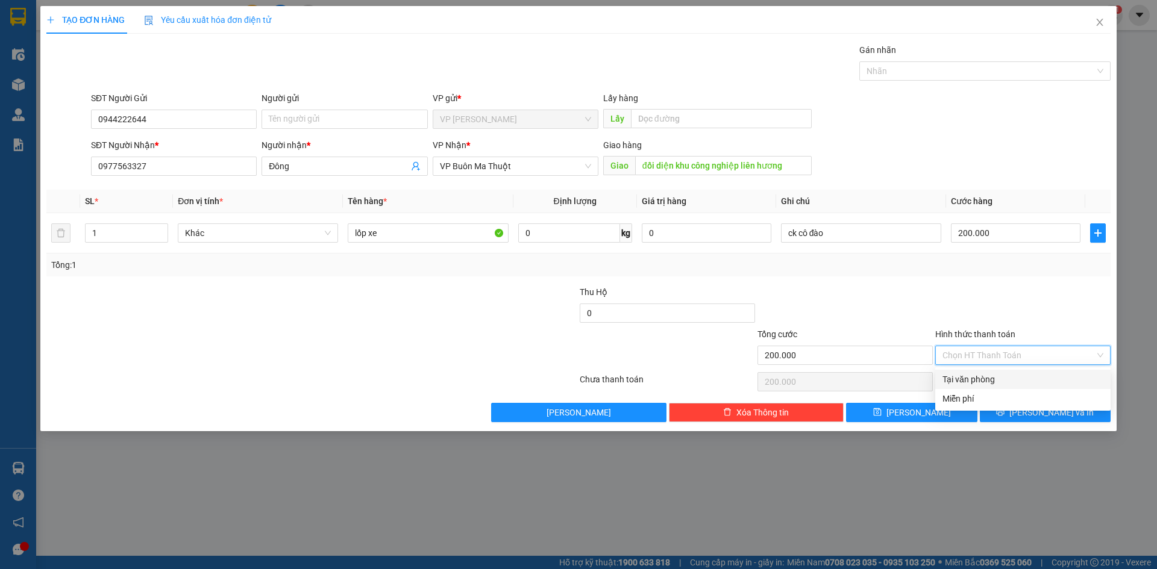
click at [978, 371] on div "Tại văn phòng" at bounding box center [1022, 379] width 175 height 19
type input "0"
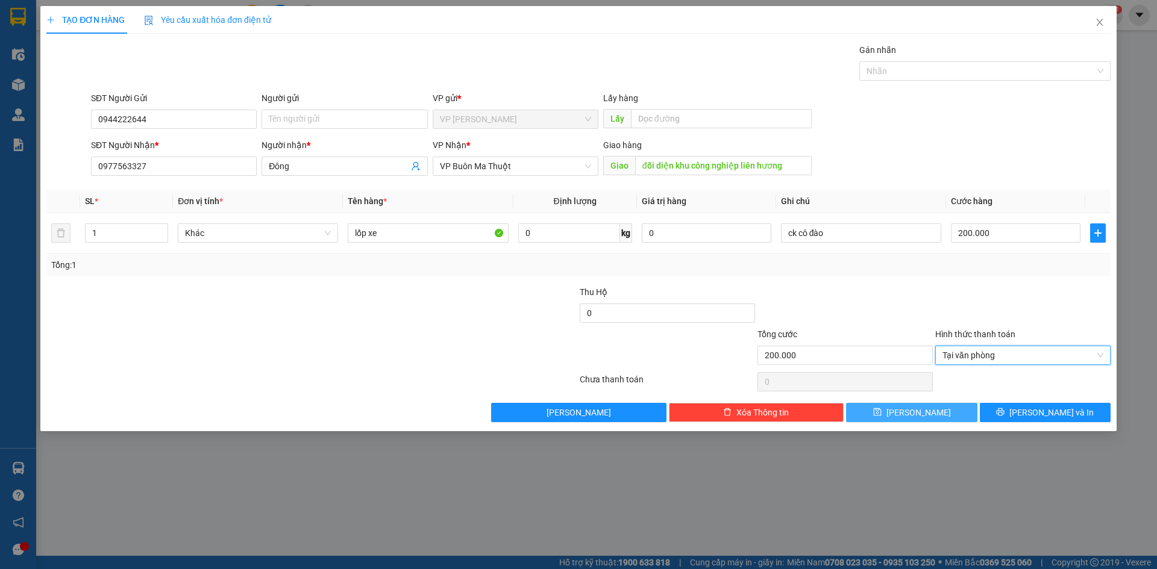
click at [943, 410] on button "[PERSON_NAME]" at bounding box center [911, 412] width 131 height 19
type input "0"
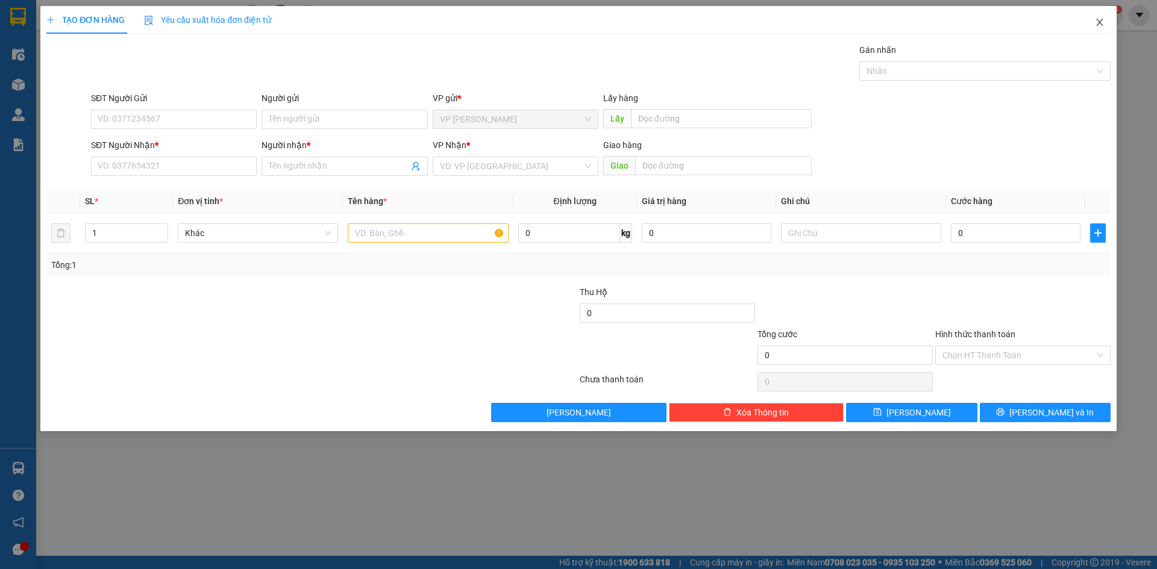
click at [1098, 23] on icon "close" at bounding box center [1099, 22] width 10 height 10
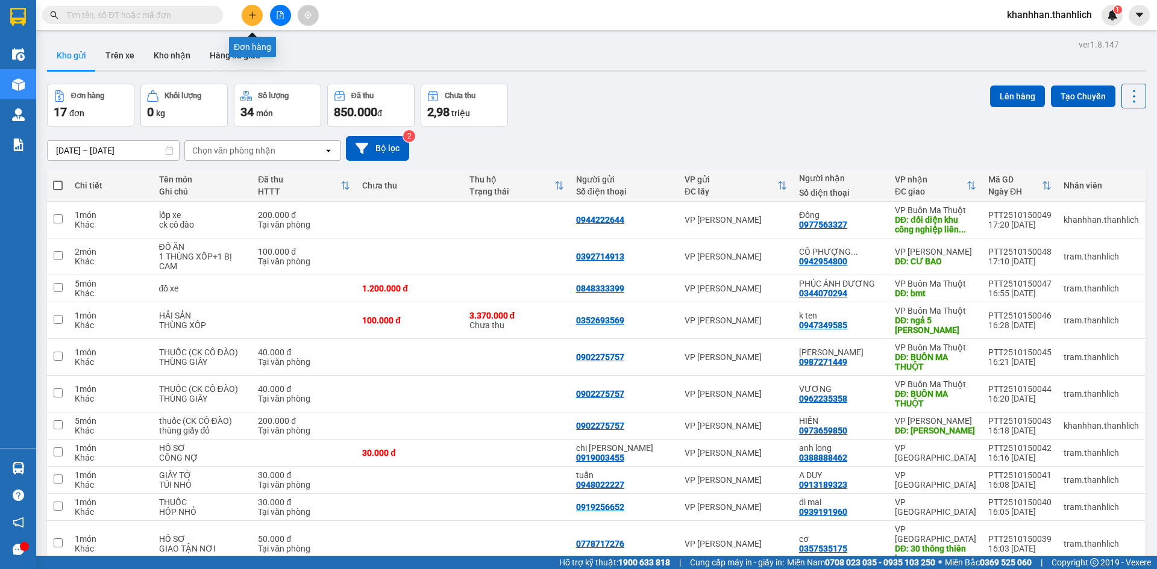
click at [256, 8] on button at bounding box center [252, 15] width 21 height 21
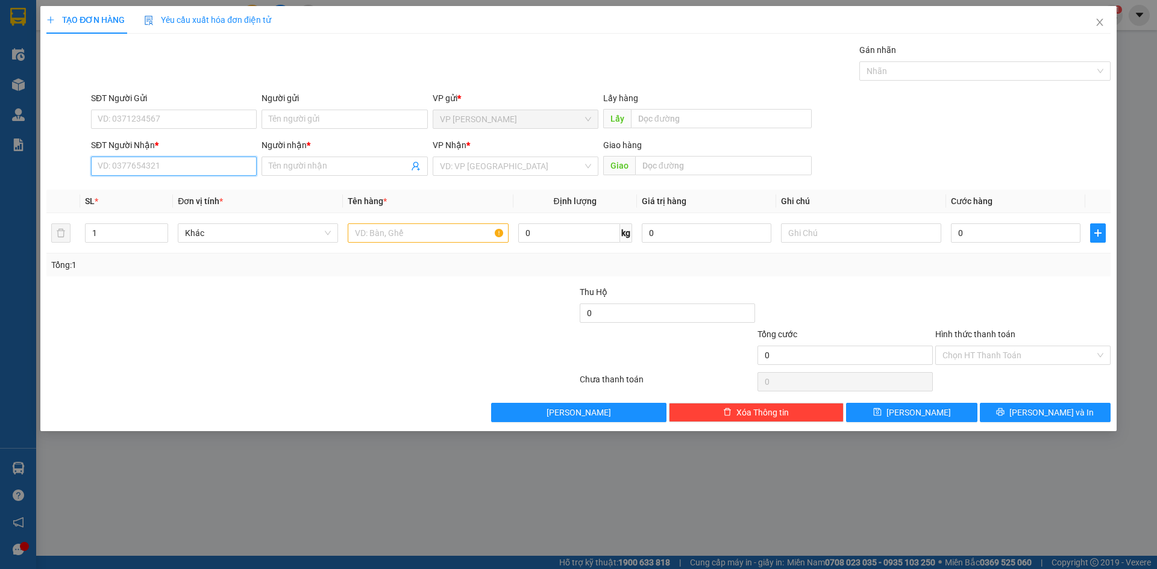
click at [131, 163] on input "SĐT Người Nhận *" at bounding box center [174, 166] width 166 height 19
type input "0978043939"
click at [148, 186] on div "0978043939 - Thái Hà" at bounding box center [173, 190] width 151 height 13
type input "Thái Hà"
type input "bmt"
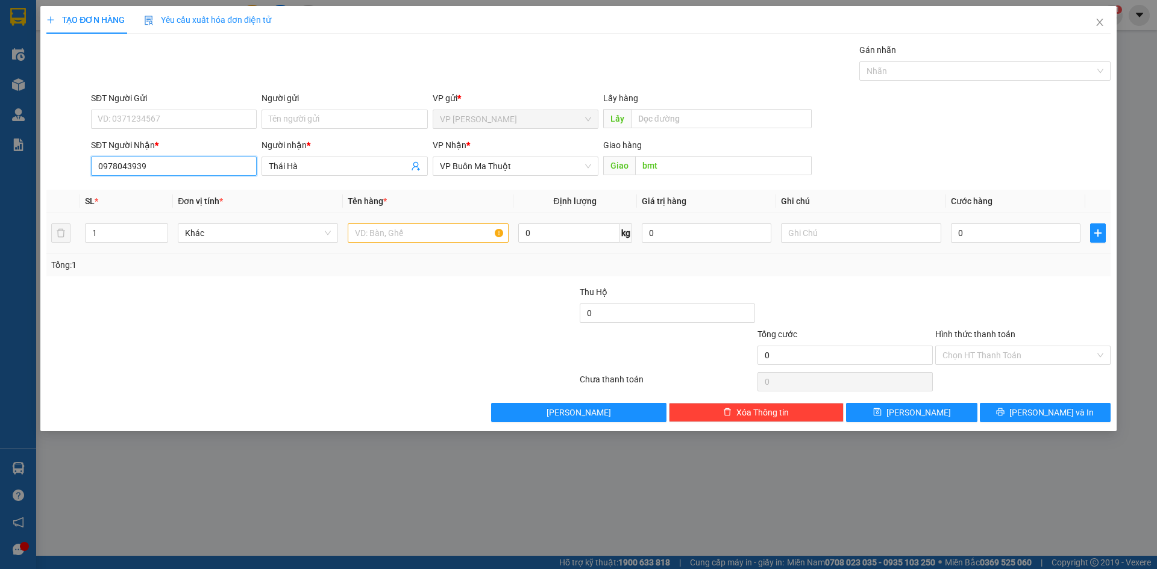
type input "0978043939"
click at [401, 239] on input "text" at bounding box center [428, 232] width 160 height 19
type input "hs"
click at [836, 231] on input "text" at bounding box center [861, 232] width 160 height 19
type input "thùng xốp"
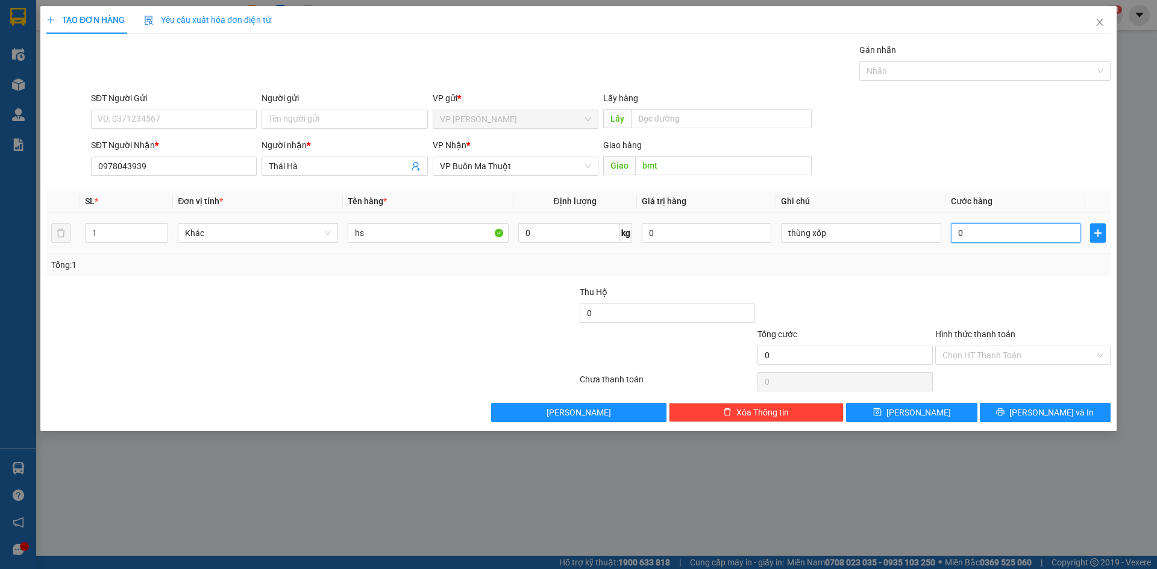
click at [970, 234] on input "0" at bounding box center [1016, 232] width 130 height 19
type input "1"
type input "15"
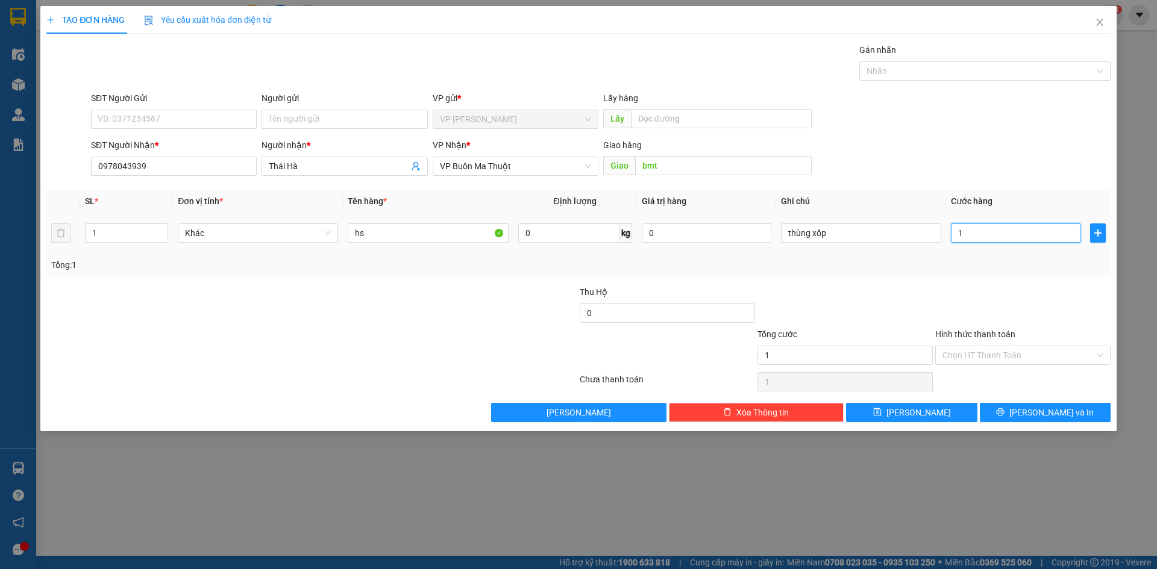
type input "15"
type input "150"
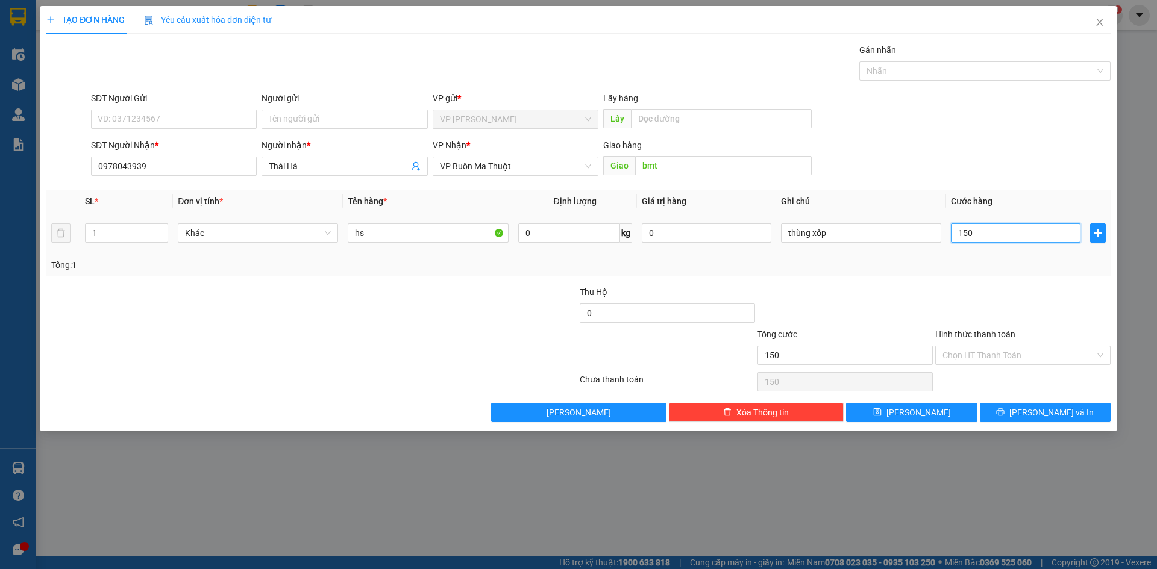
type input "1.500"
type input "15.000"
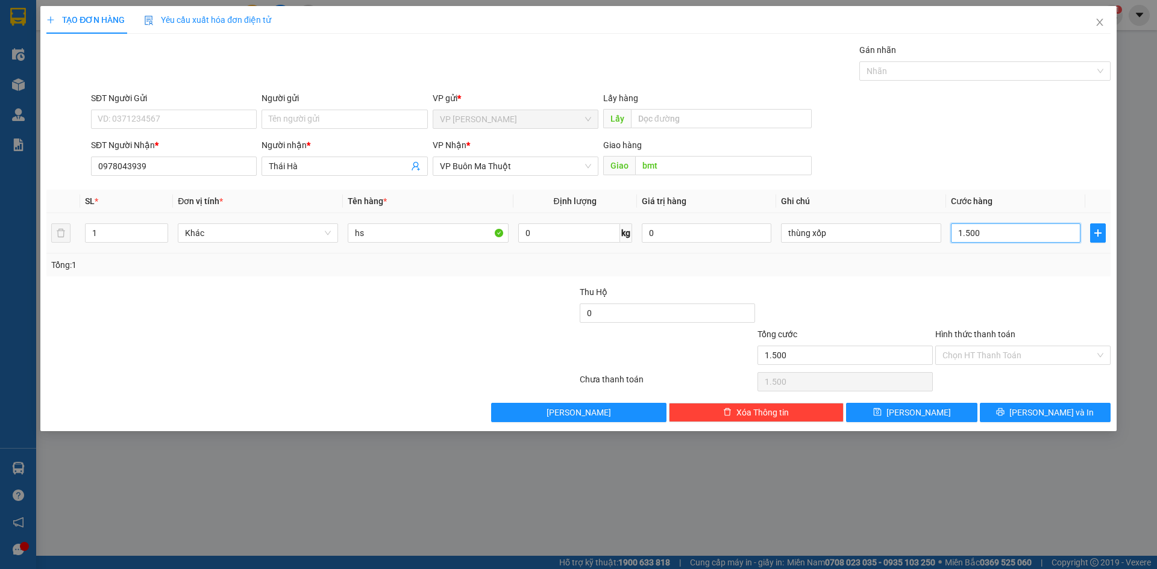
type input "15.000"
type input "150.000"
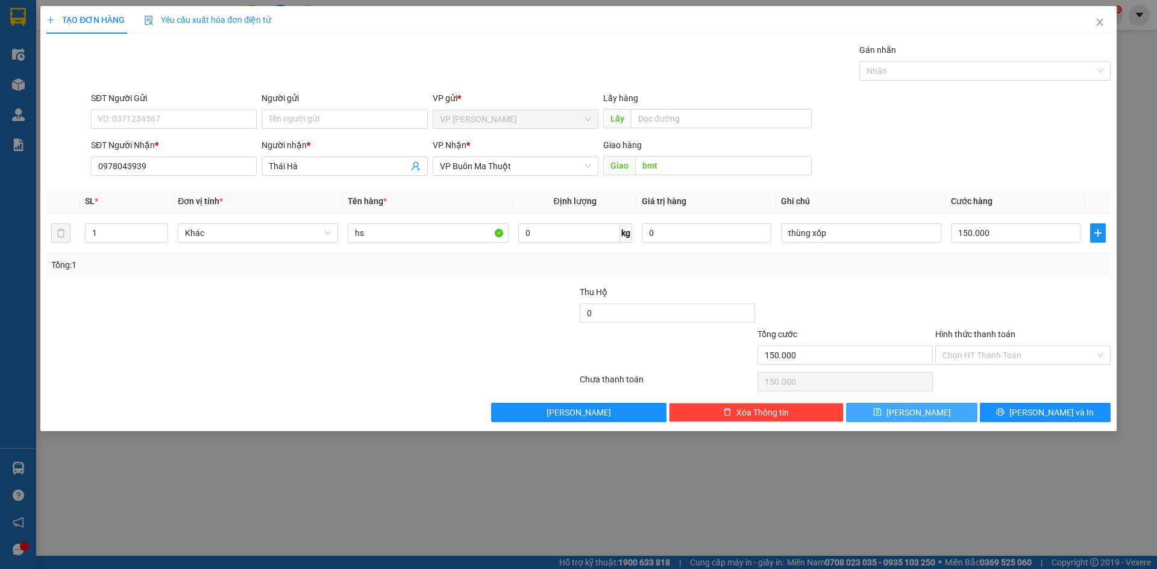
click at [938, 413] on button "[PERSON_NAME]" at bounding box center [911, 412] width 131 height 19
type input "0"
click at [1099, 21] on icon "close" at bounding box center [1099, 22] width 10 height 10
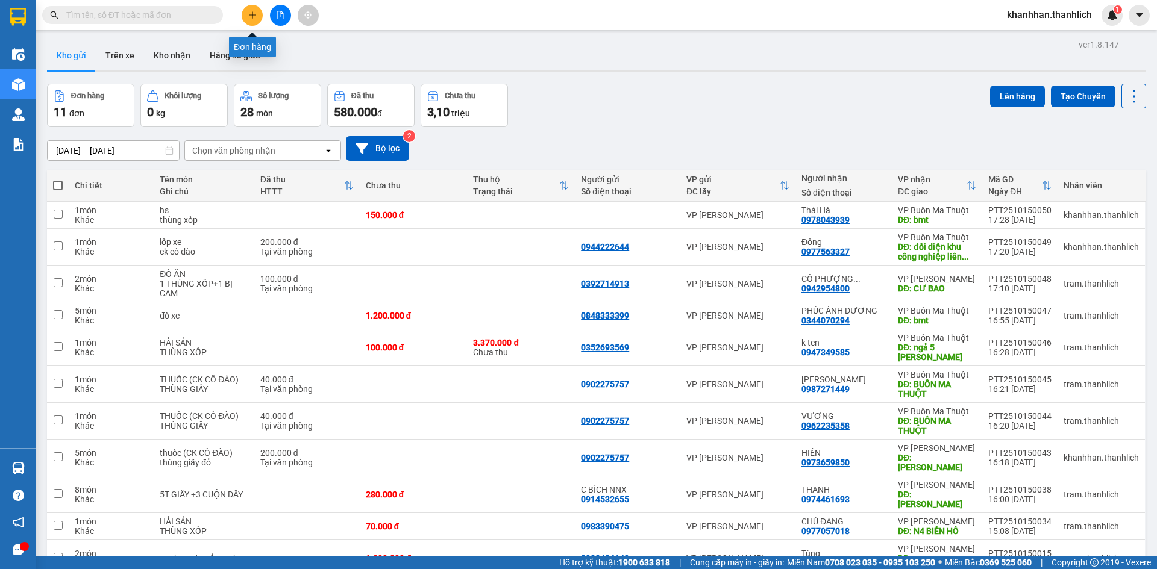
click at [255, 22] on button at bounding box center [252, 15] width 21 height 21
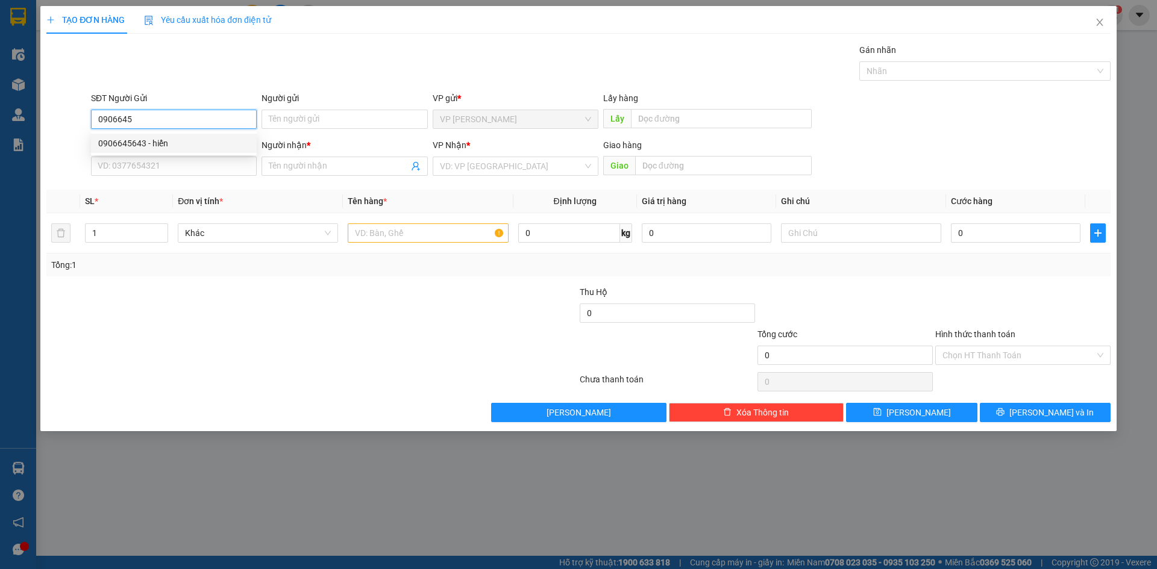
click at [172, 149] on div "0906645643 - hiển" at bounding box center [173, 143] width 151 height 13
type input "0906645643"
type input "hiển"
type input "0932050167"
type input "trường"
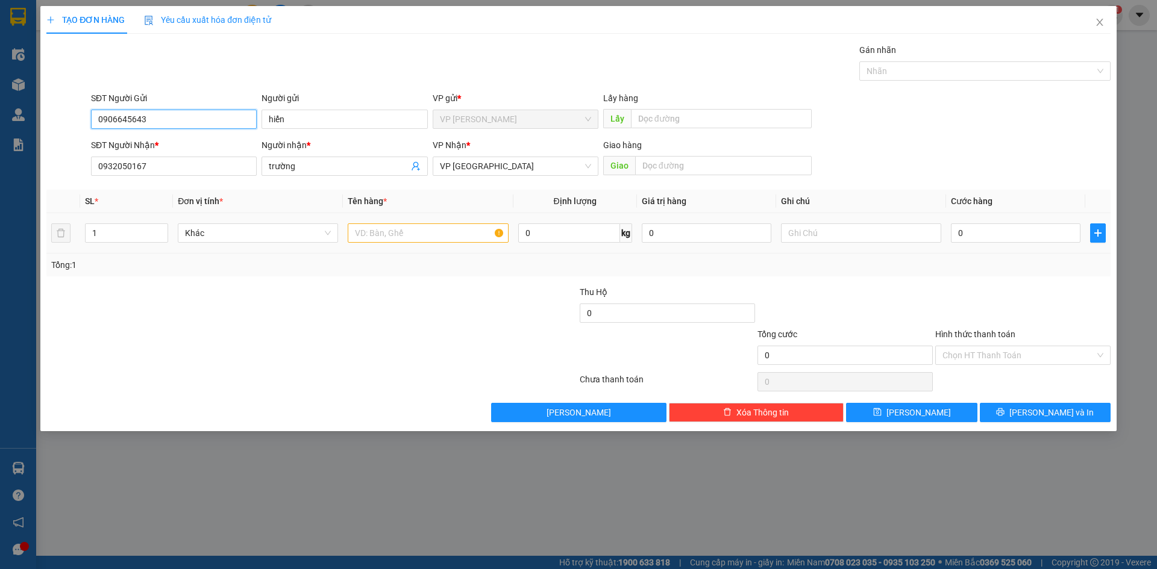
type input "0906645643"
click at [386, 231] on input "text" at bounding box center [428, 232] width 160 height 19
type input "thuốc"
click at [841, 226] on input "text" at bounding box center [861, 232] width 160 height 19
type input "thùng giấy"
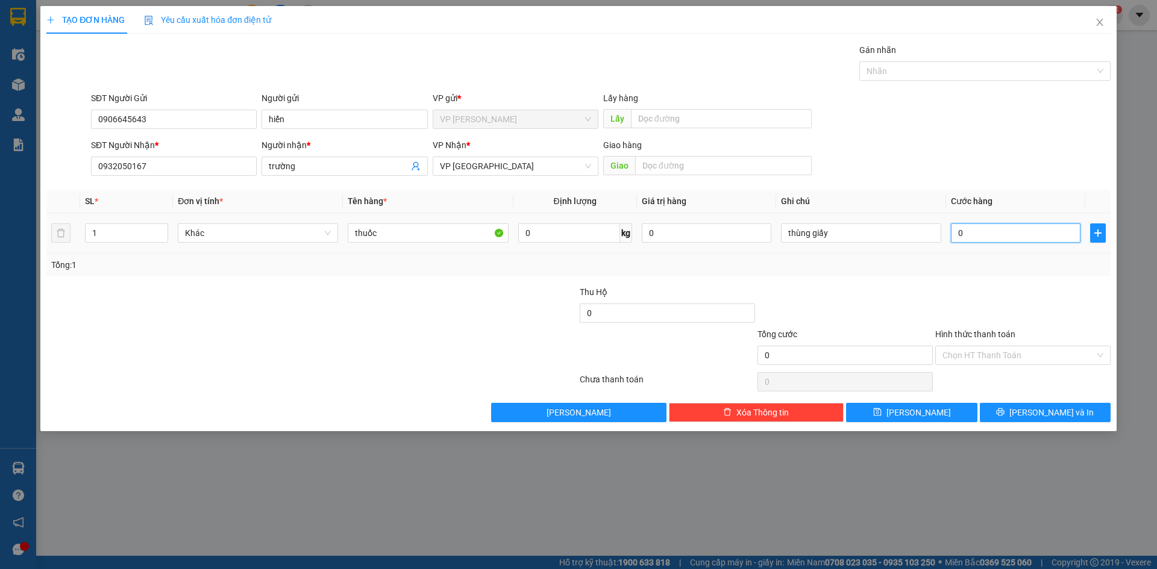
click at [1013, 238] on input "0" at bounding box center [1016, 232] width 130 height 19
type input "3"
type input "30"
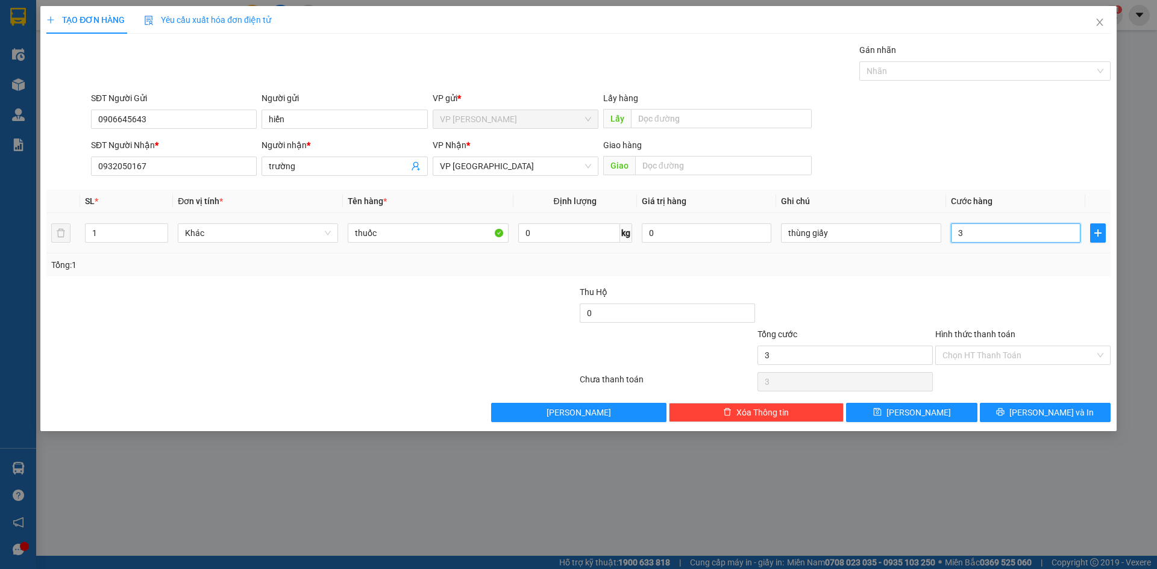
type input "30"
type input "300"
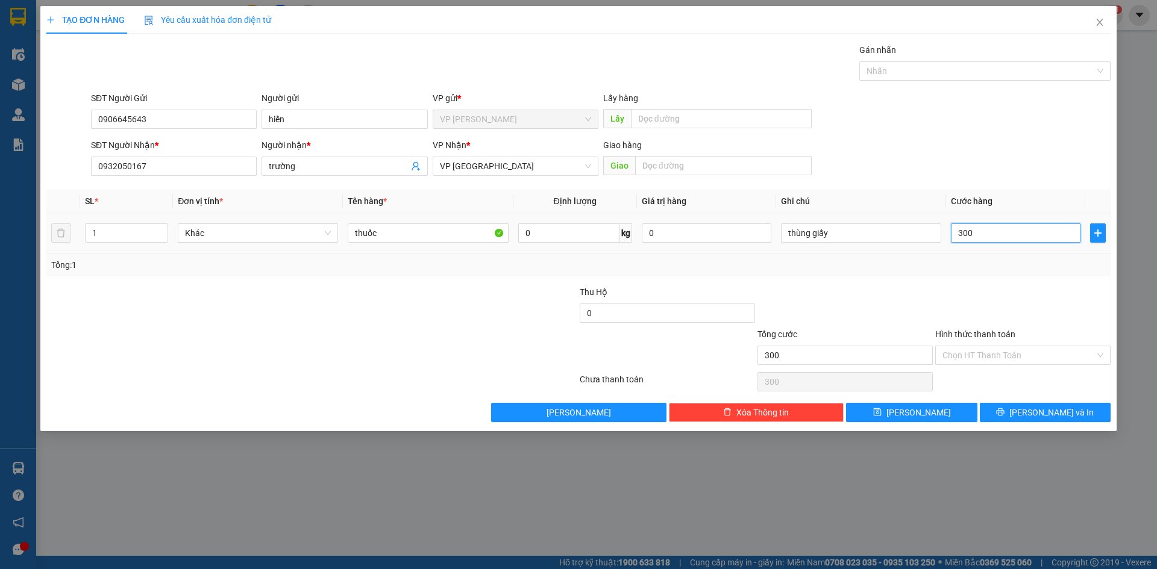
type input "3.000"
type input "30.000"
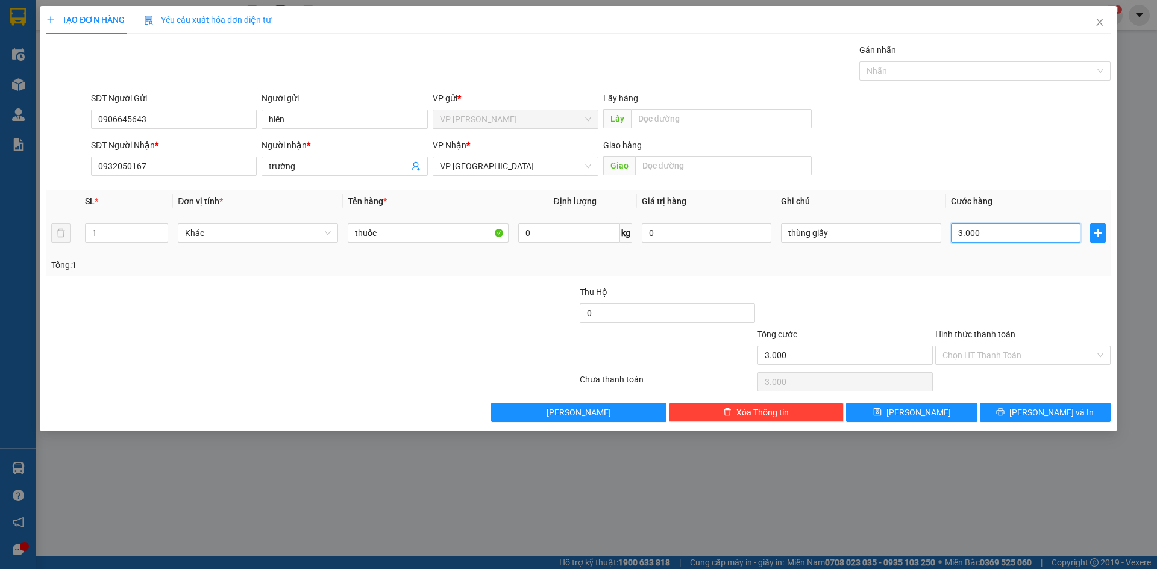
type input "30.000"
click at [972, 355] on input "Hình thức thanh toán" at bounding box center [1018, 355] width 152 height 18
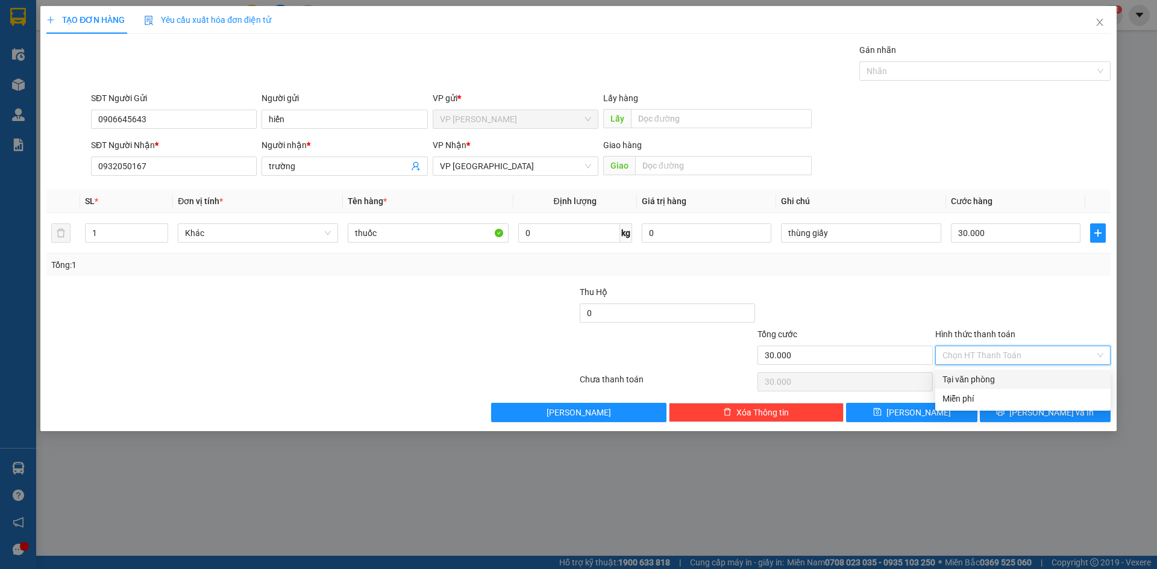
click at [973, 378] on div "Tại văn phòng" at bounding box center [1022, 379] width 161 height 13
type input "0"
click at [1030, 413] on button "[PERSON_NAME] và In" at bounding box center [1044, 412] width 131 height 19
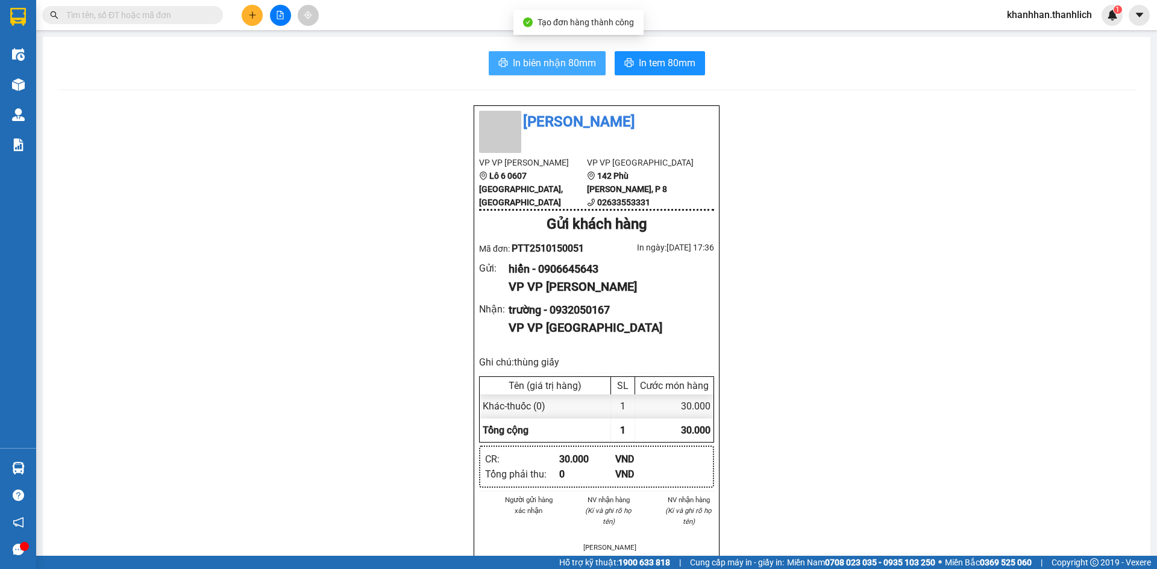
click at [514, 61] on span "In biên nhận 80mm" at bounding box center [554, 62] width 83 height 15
